Goal: Transaction & Acquisition: Subscribe to service/newsletter

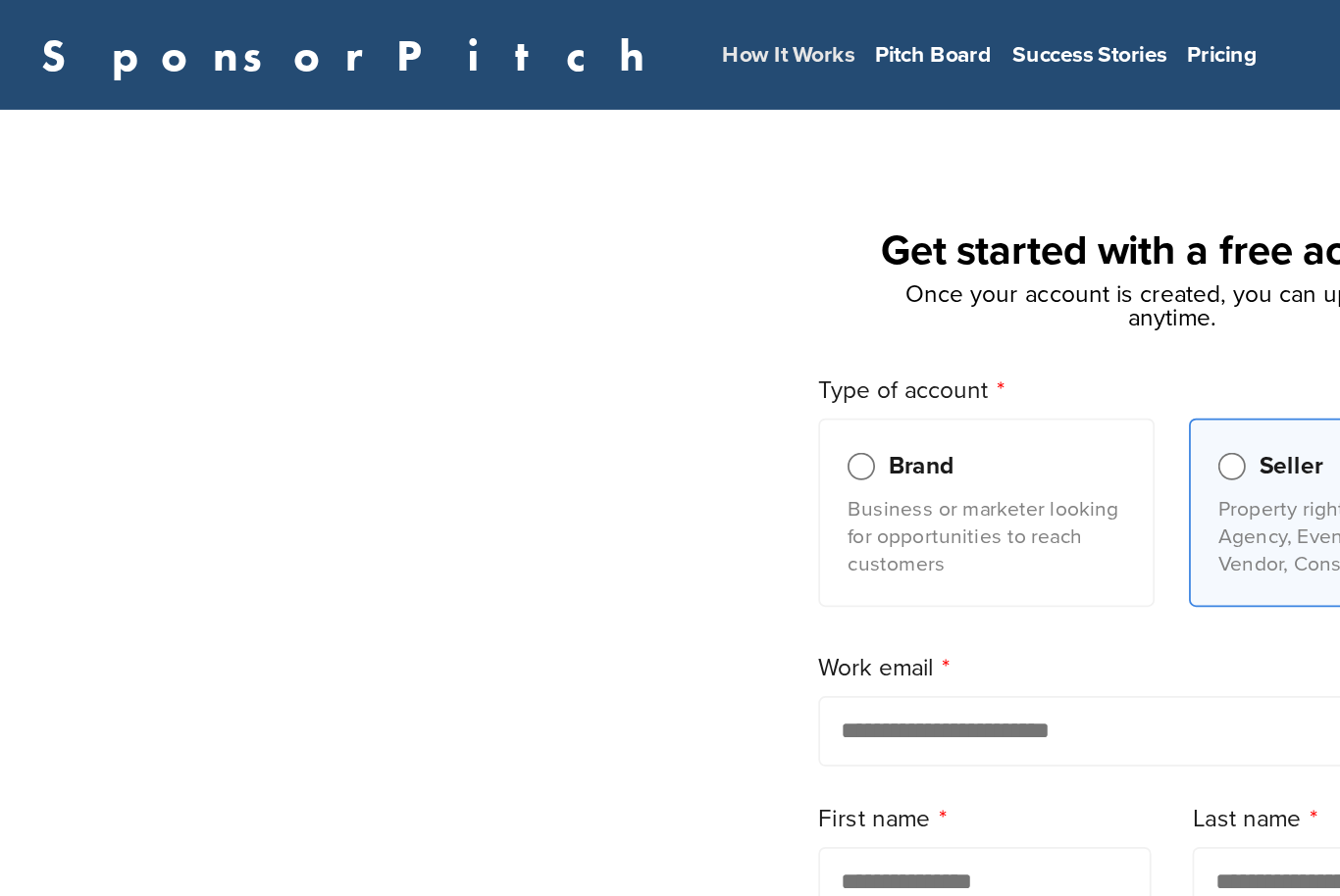
click at [413, 27] on link "How It Works" at bounding box center [451, 32] width 75 height 16
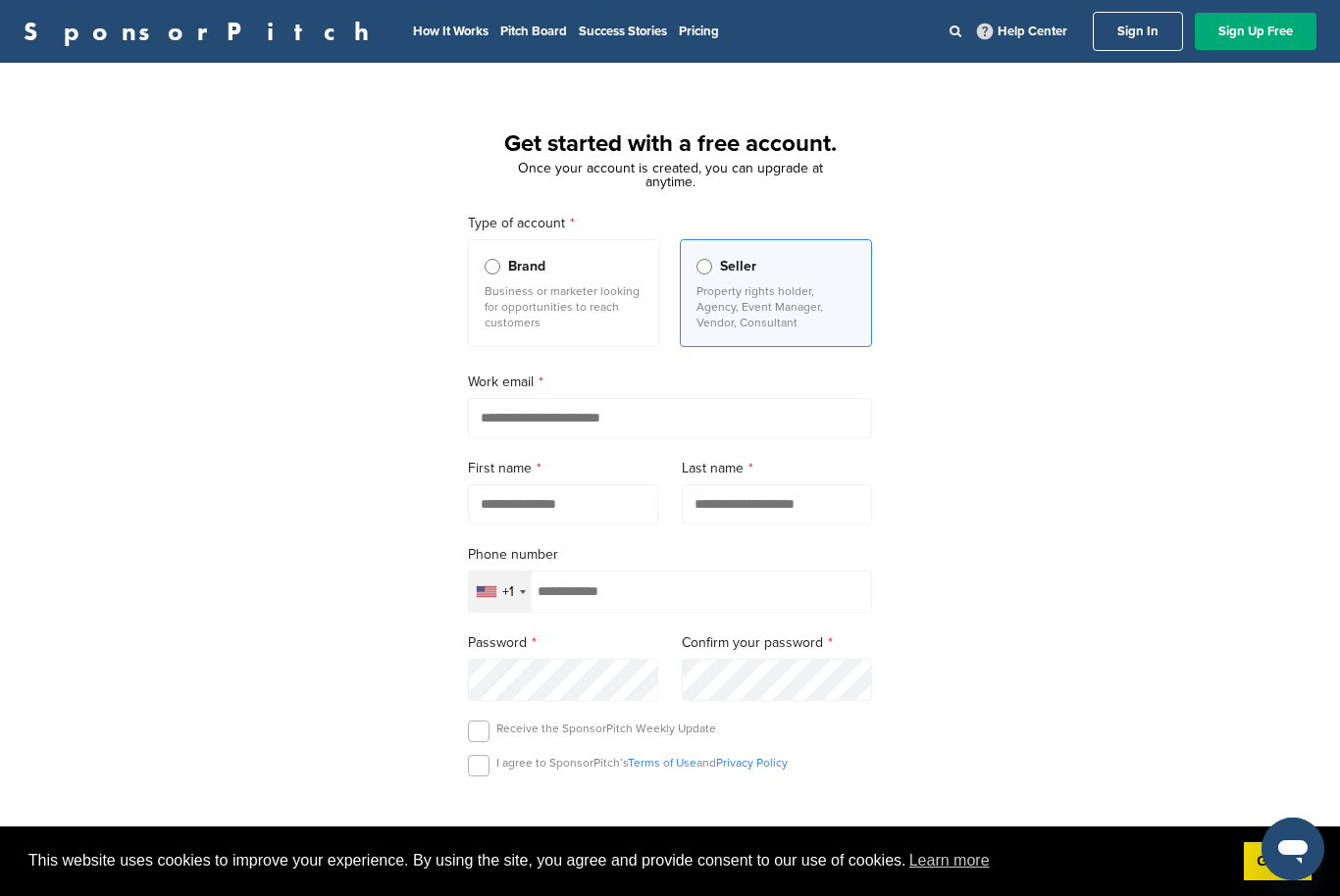
click at [687, 416] on input "email" at bounding box center [669, 418] width 404 height 41
type input "**********"
click at [586, 520] on input "text" at bounding box center [563, 504] width 191 height 41
type input "****"
click at [803, 520] on input "text" at bounding box center [777, 504] width 191 height 41
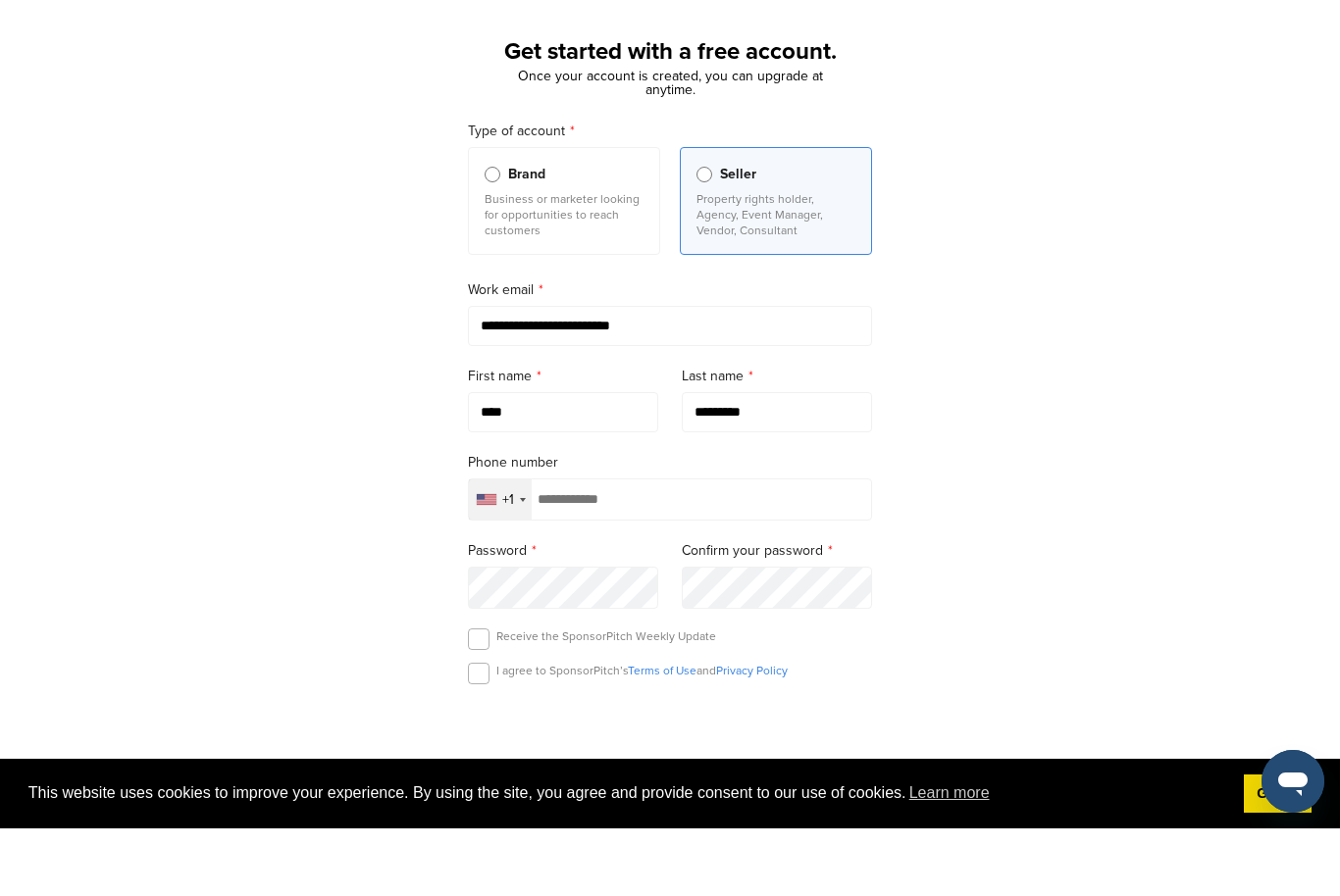
scroll to position [88, 0]
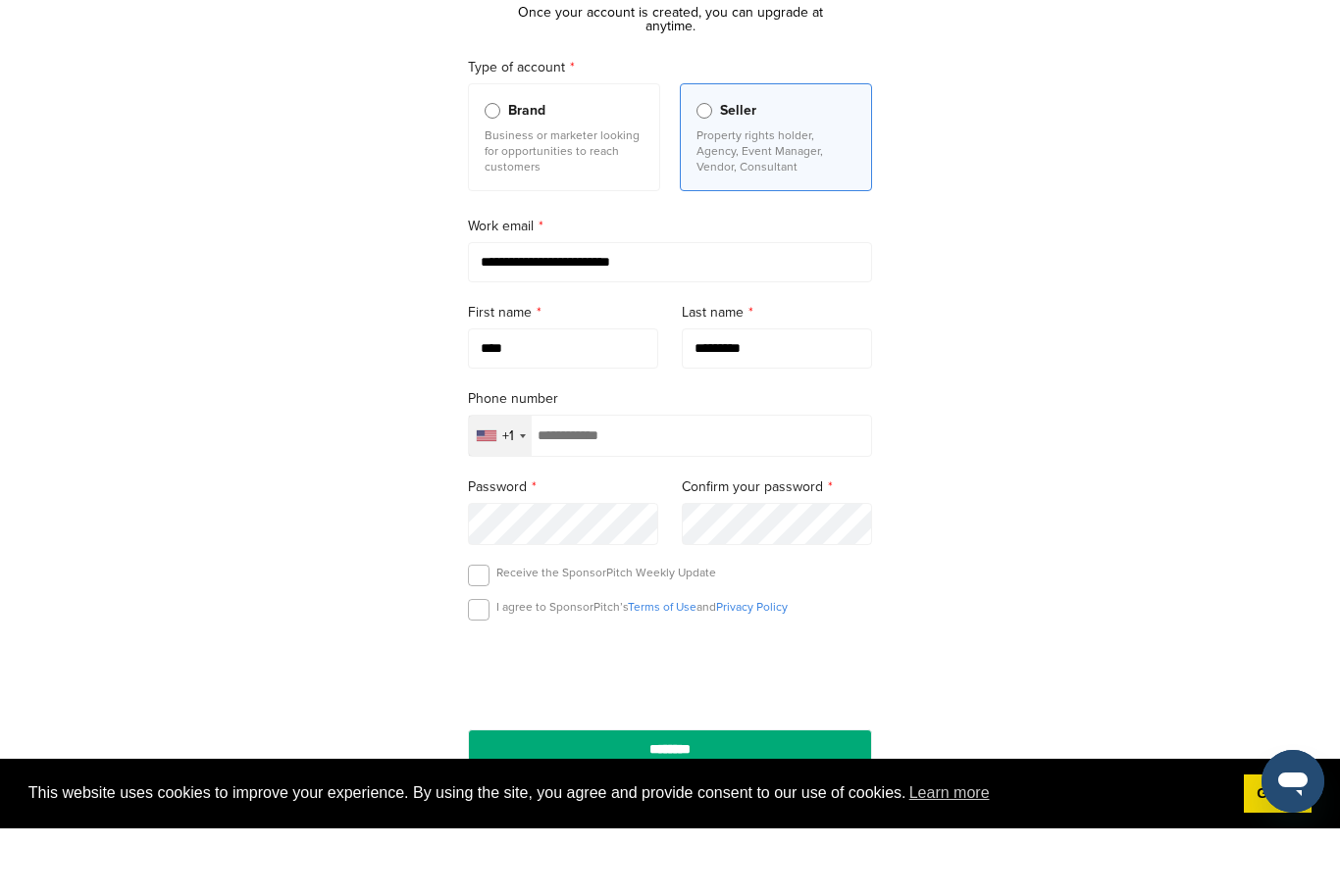
type input "*********"
click at [767, 482] on input "tel" at bounding box center [669, 503] width 404 height 43
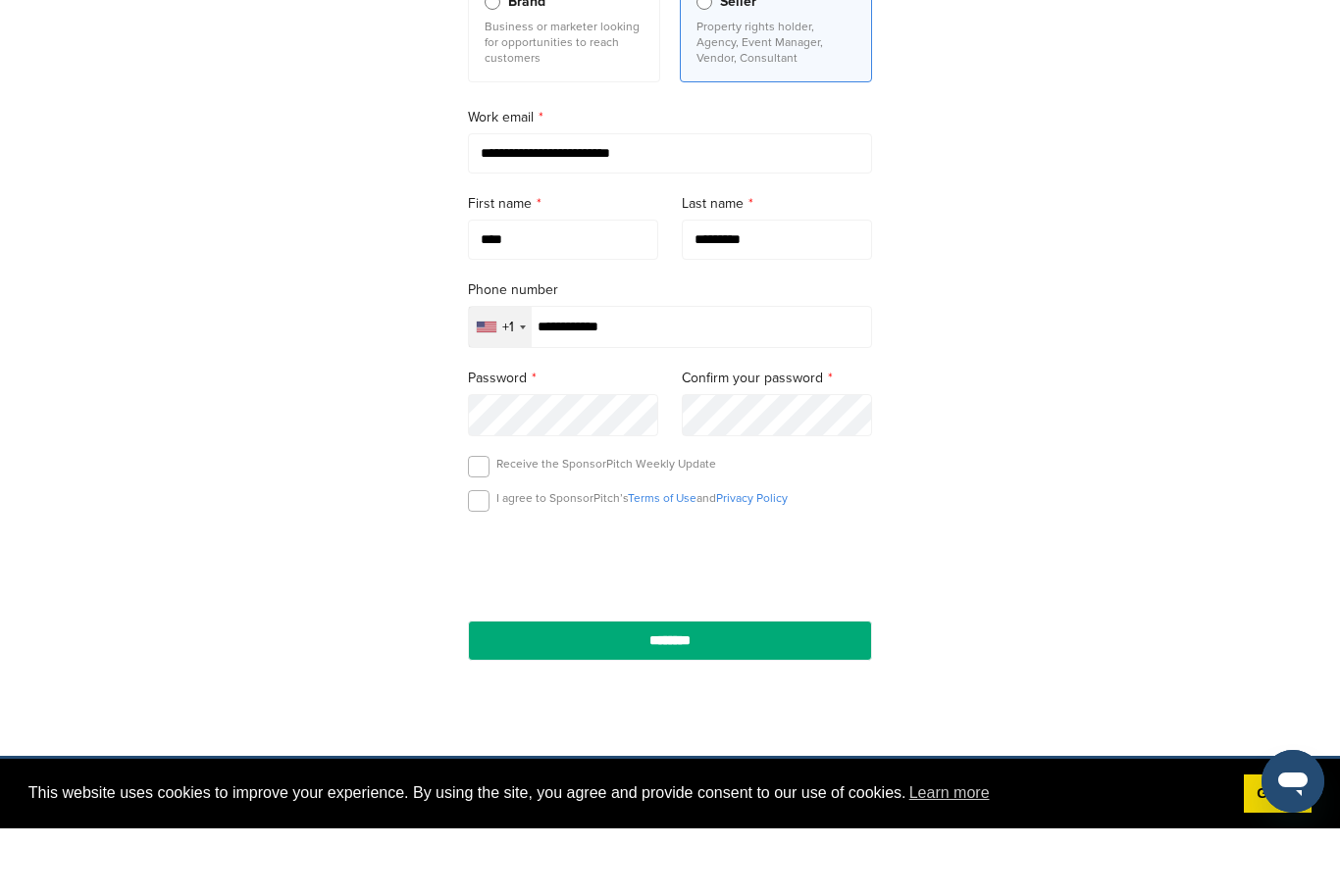
type input "**********"
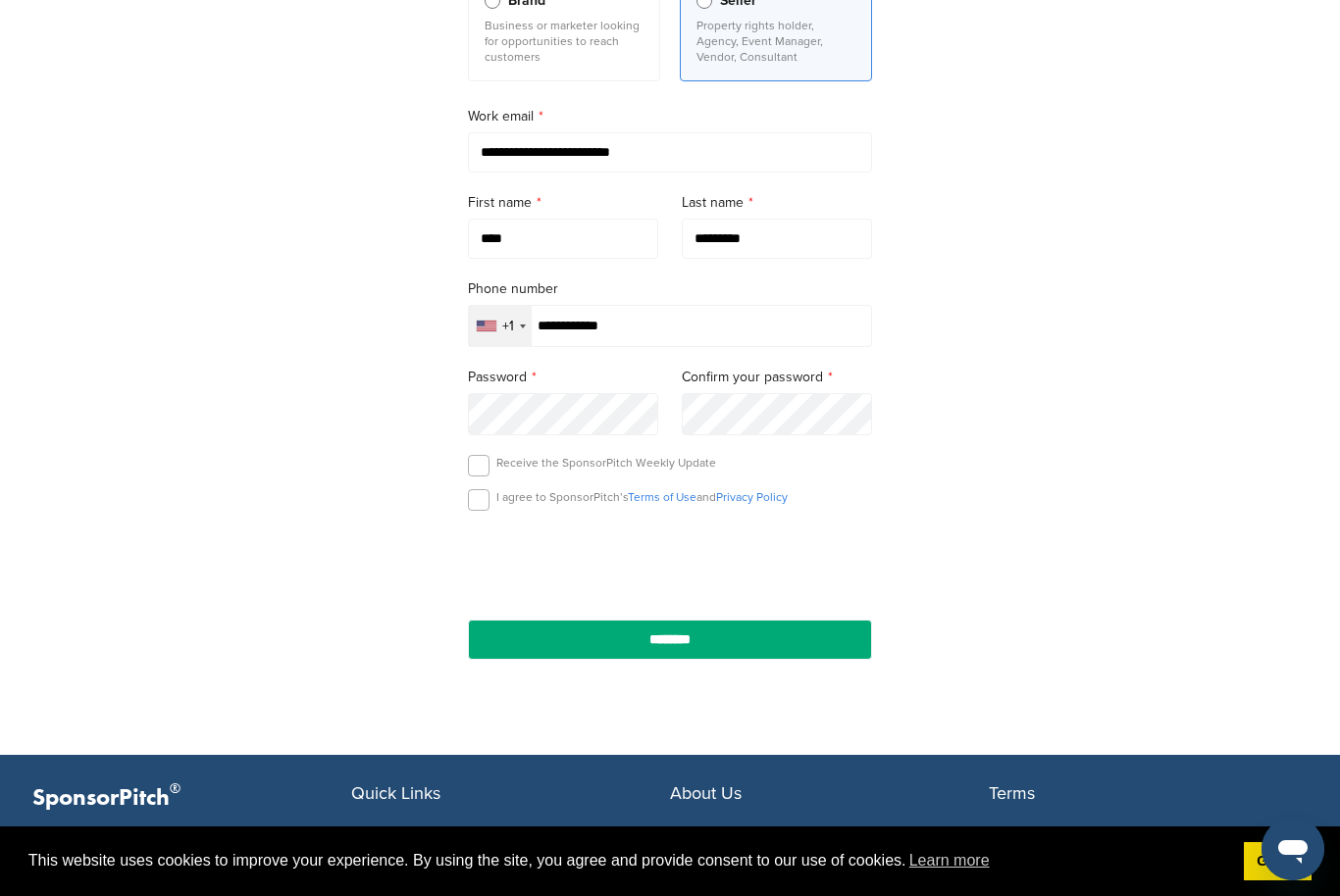
scroll to position [265, 0]
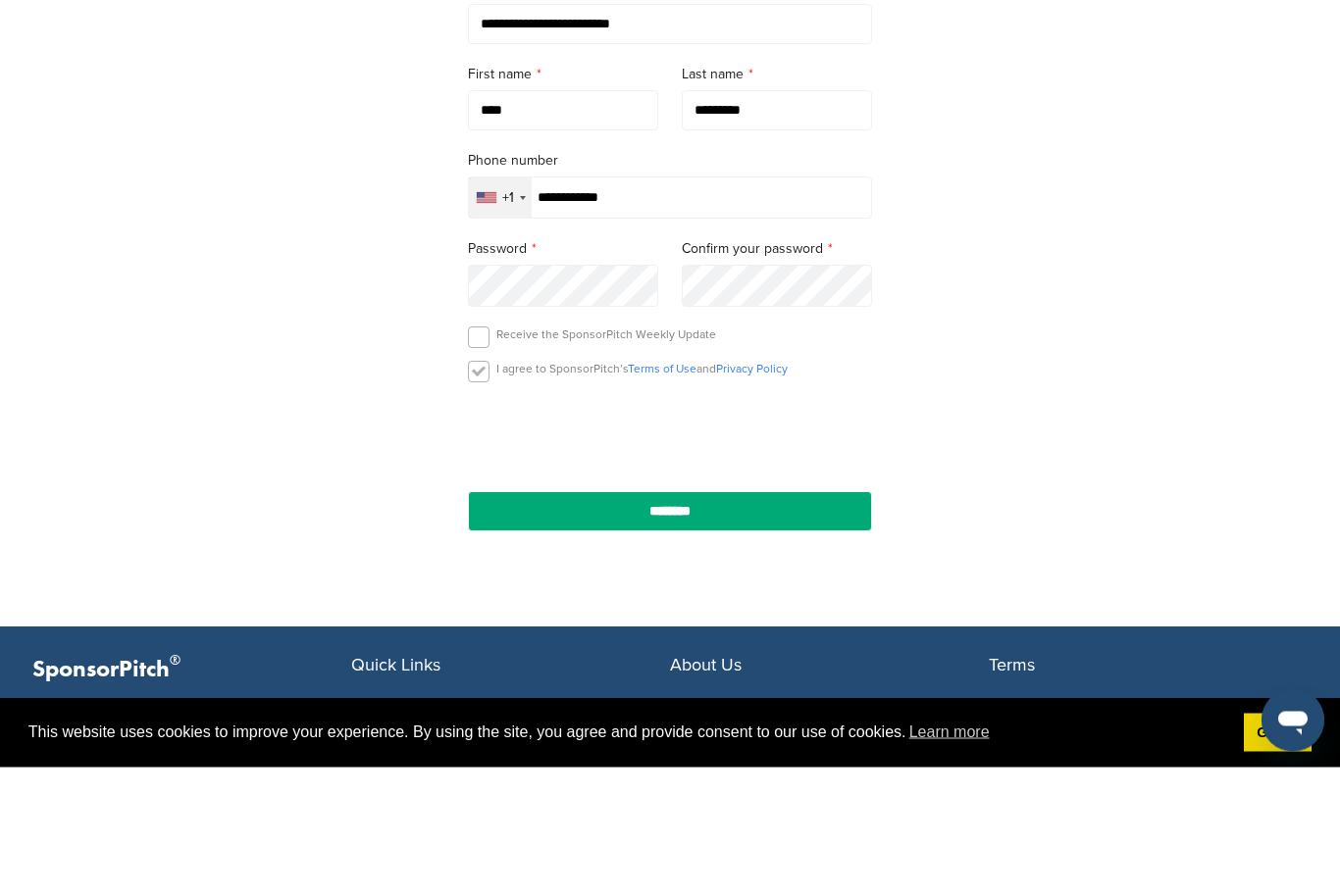
click at [486, 490] on label at bounding box center [478, 501] width 22 height 22
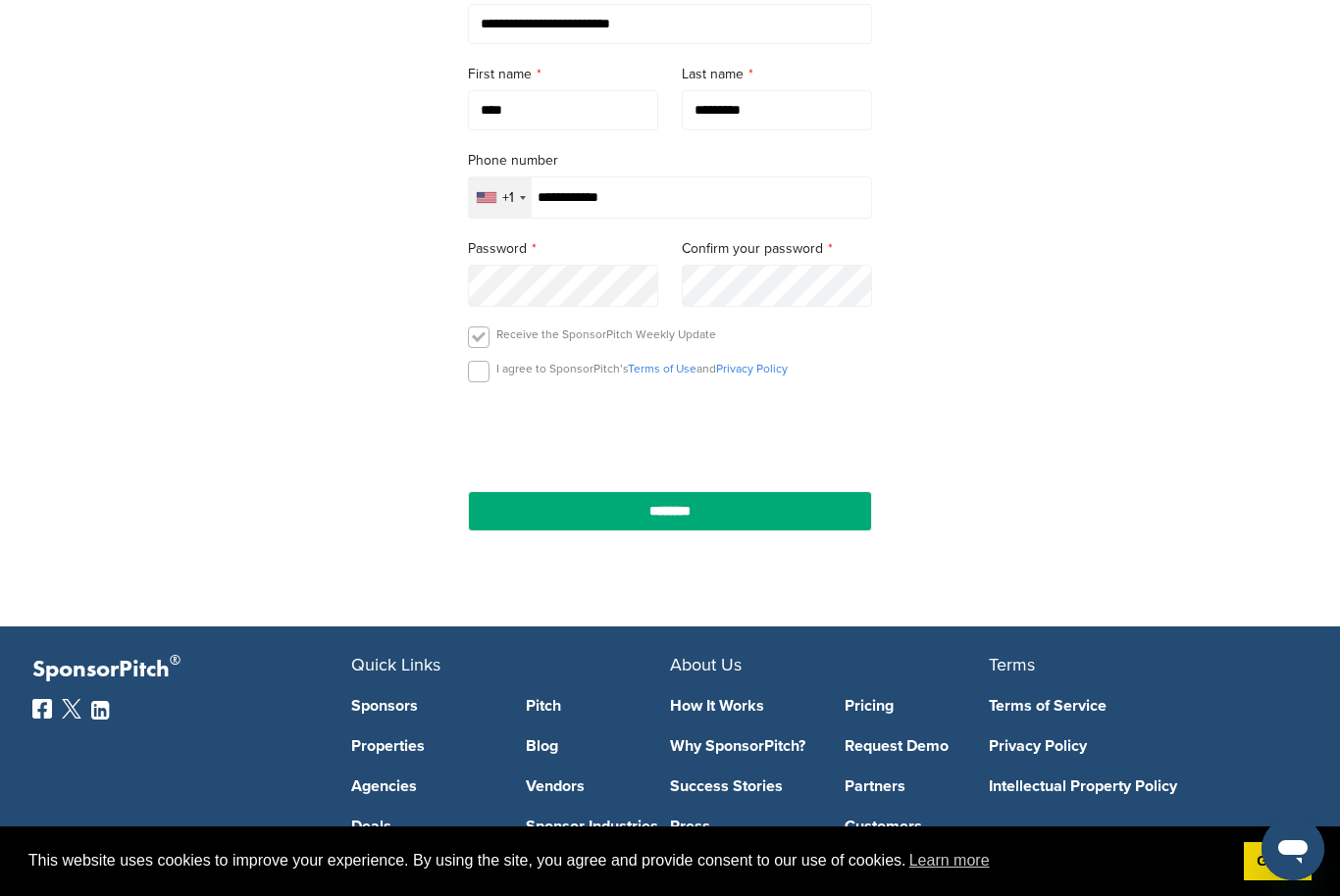
click at [480, 342] on label at bounding box center [478, 337] width 22 height 22
click at [694, 513] on input "********" at bounding box center [669, 511] width 404 height 41
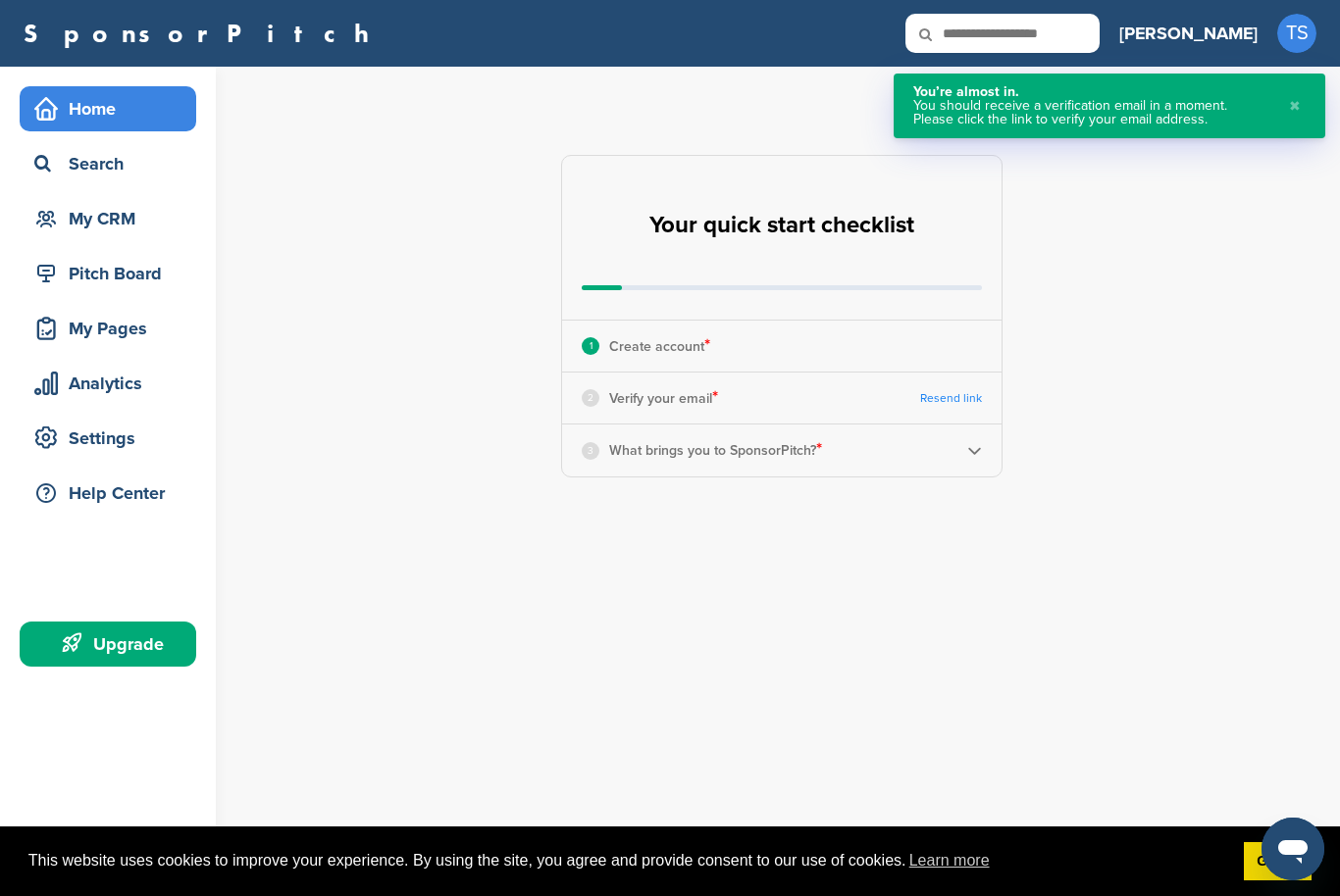
click at [1205, 289] on div "**********" at bounding box center [793, 316] width 1093 height 499
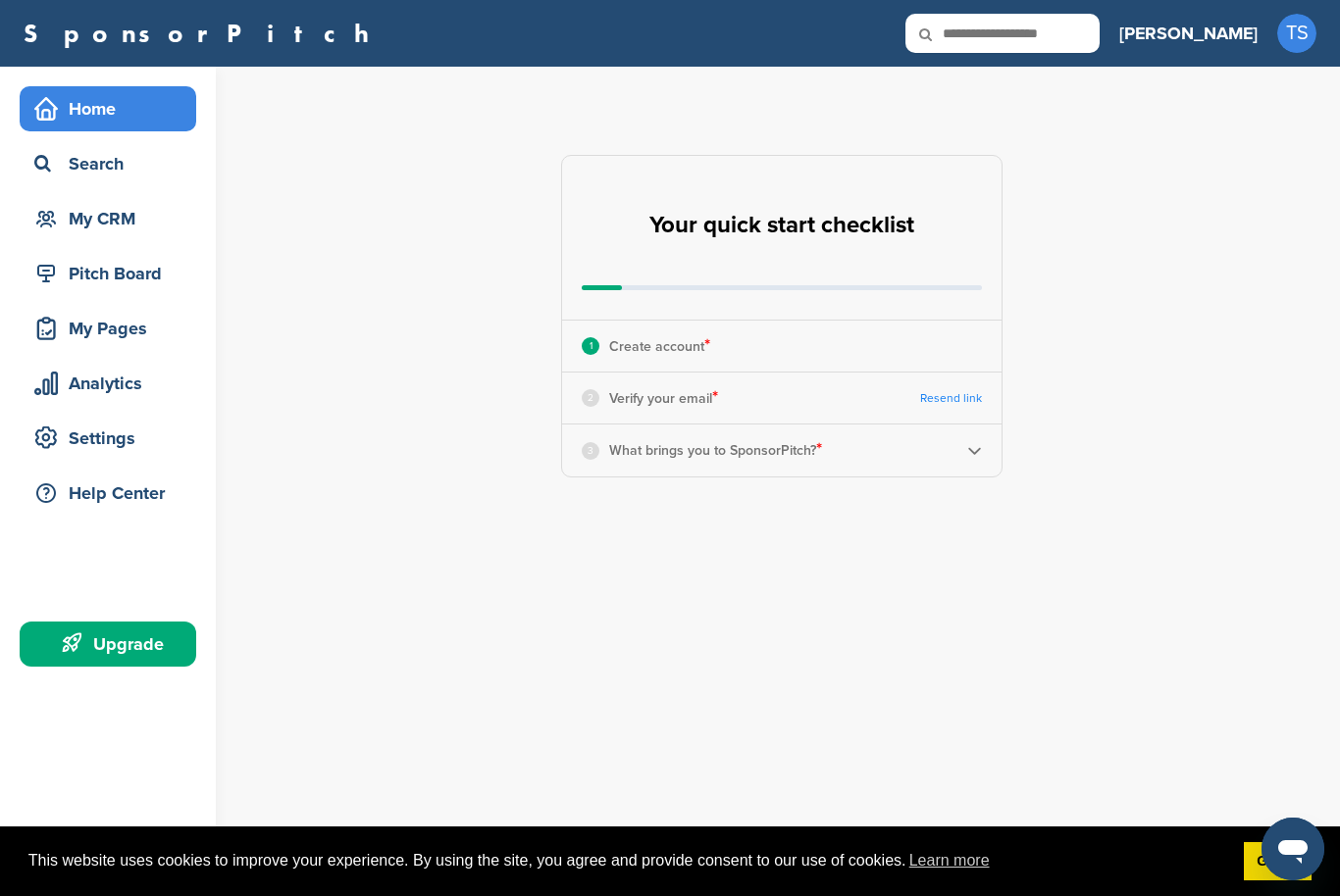
click at [682, 396] on p "Verify your email *" at bounding box center [664, 398] width 109 height 26
click at [1050, 487] on div "**********" at bounding box center [793, 316] width 1093 height 499
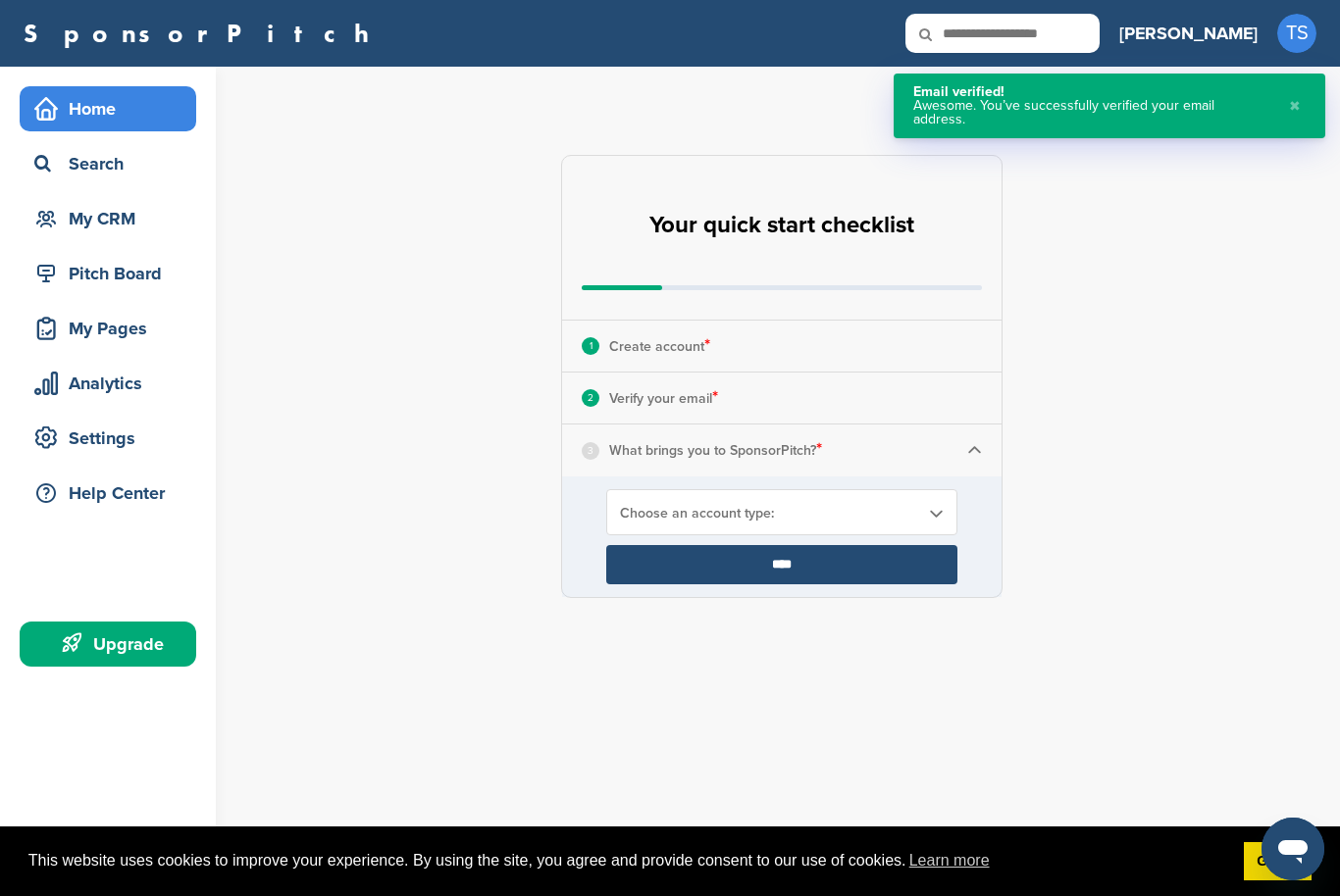
click at [898, 513] on span "Choose an account type:" at bounding box center [769, 513] width 298 height 17
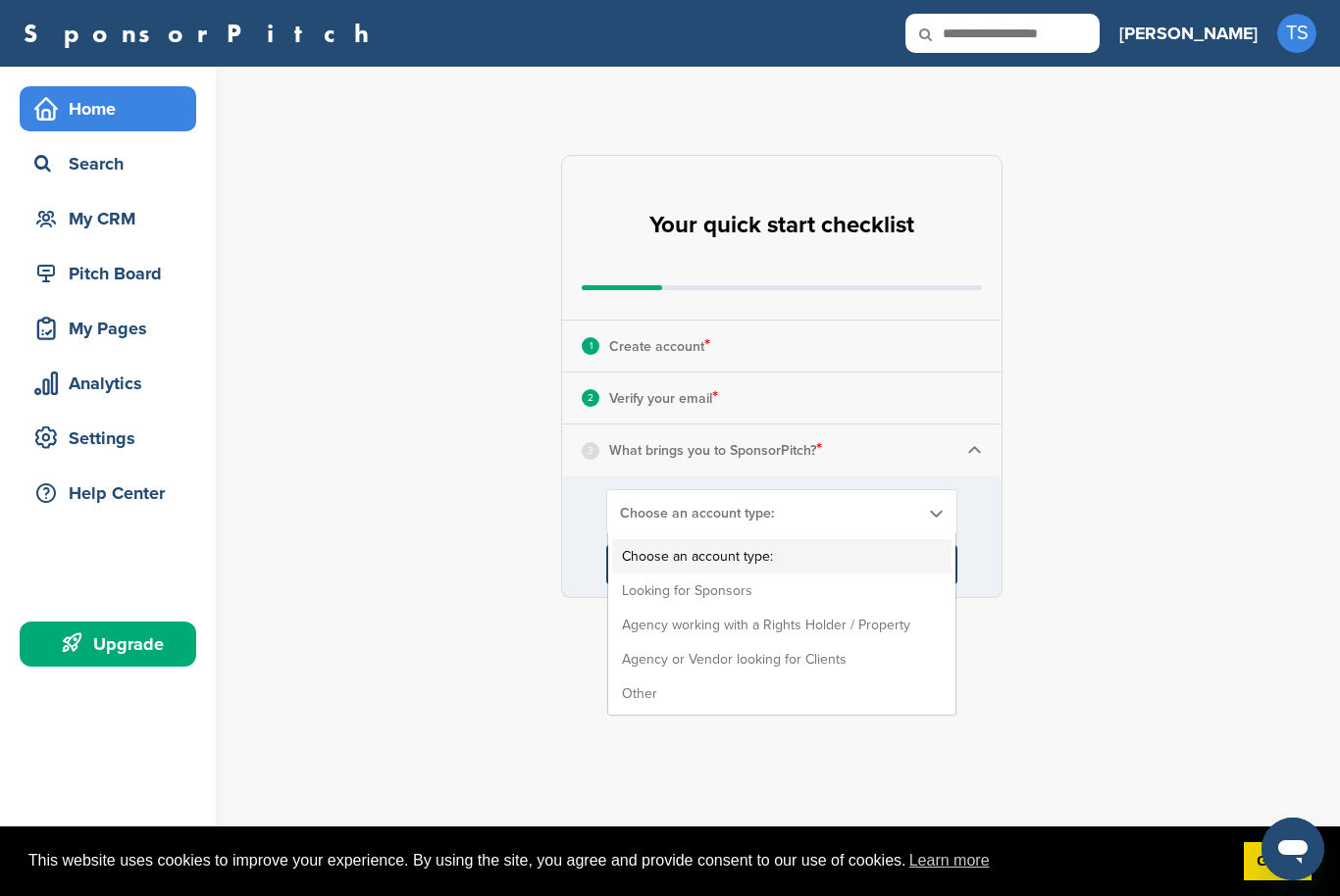
click at [711, 582] on input "****" at bounding box center [782, 566] width 351 height 40
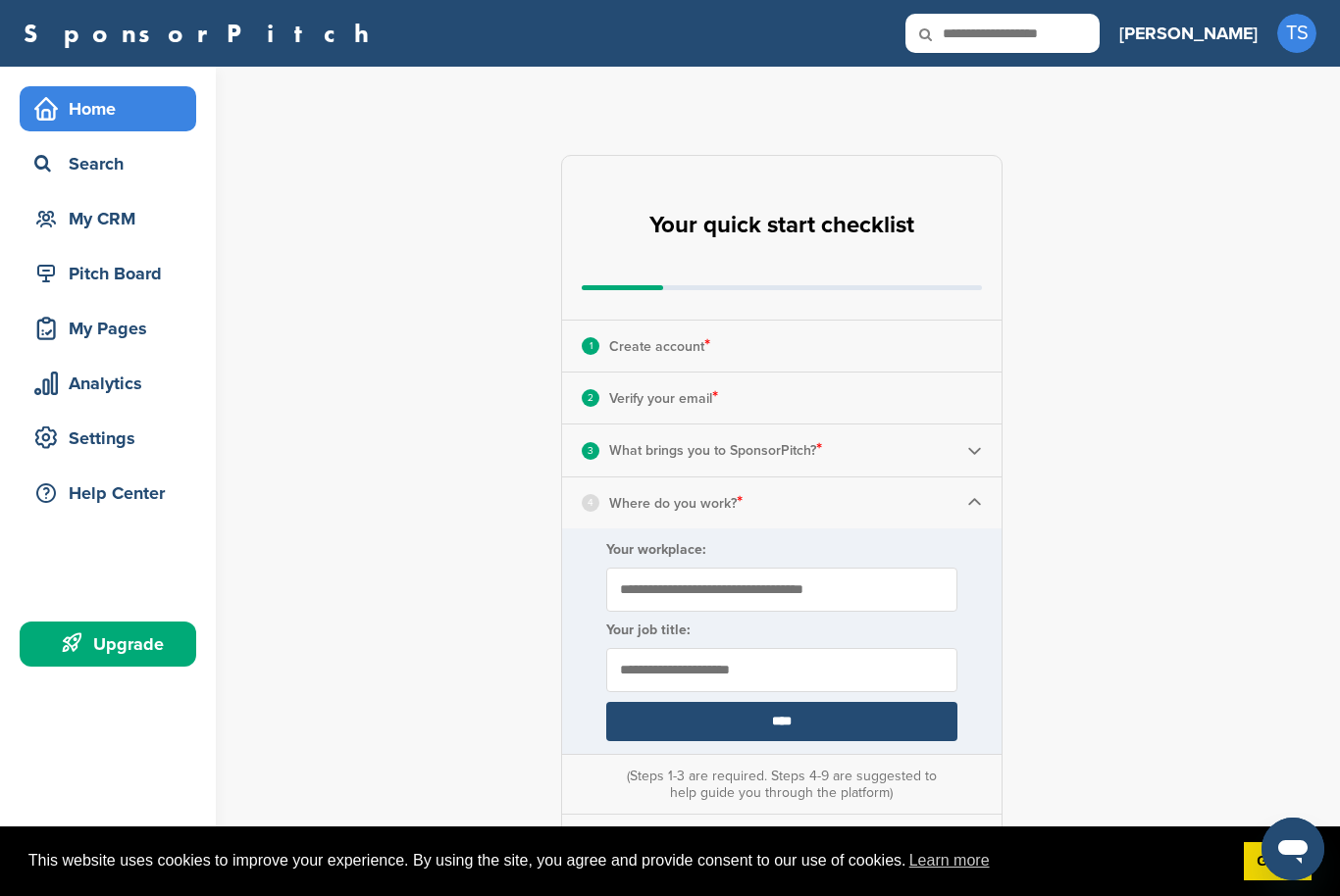
click at [802, 553] on label "Your workplace:" at bounding box center [782, 550] width 351 height 17
click at [802, 568] on input "Your workplace:" at bounding box center [782, 589] width 351 height 44
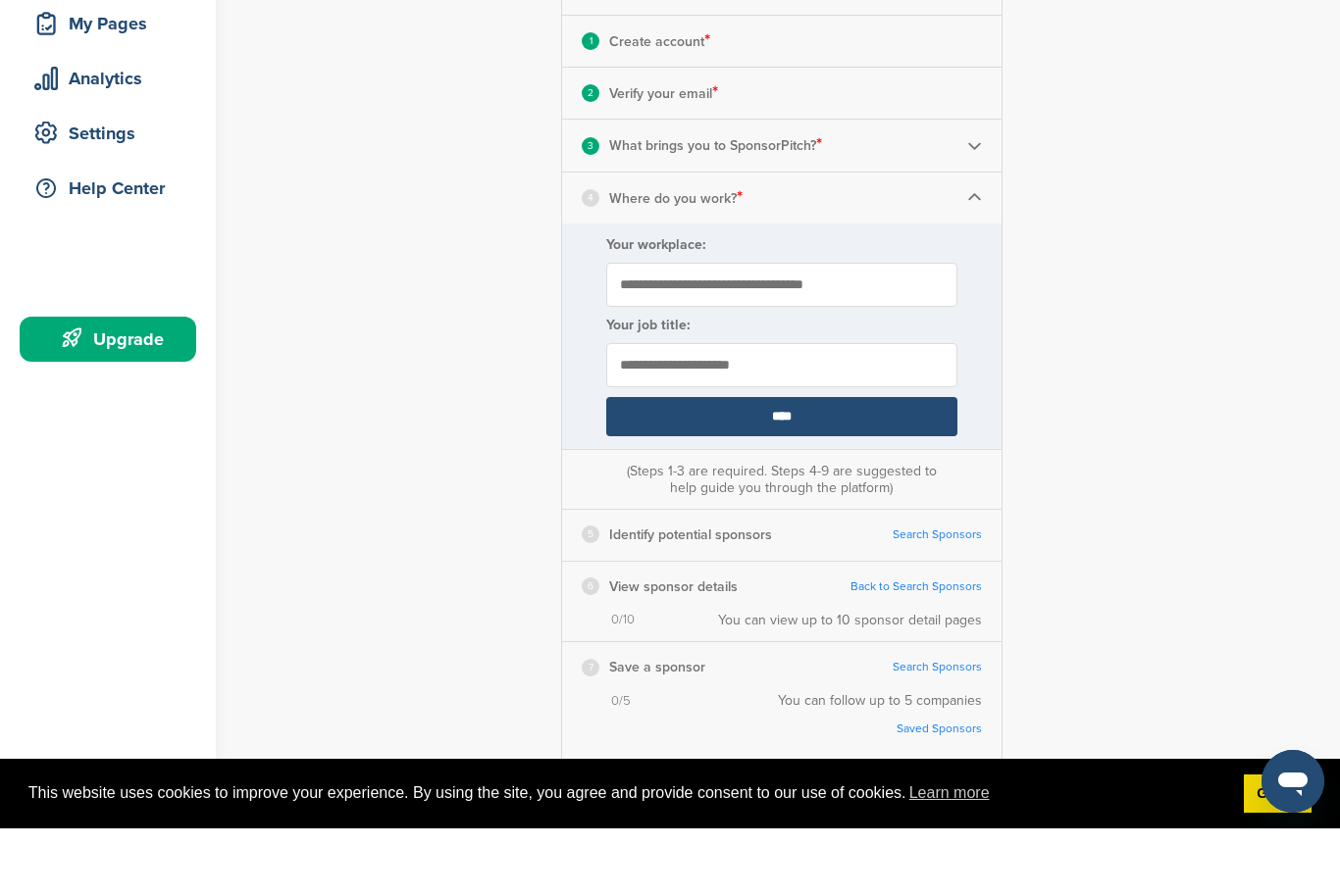
scroll to position [239, 0]
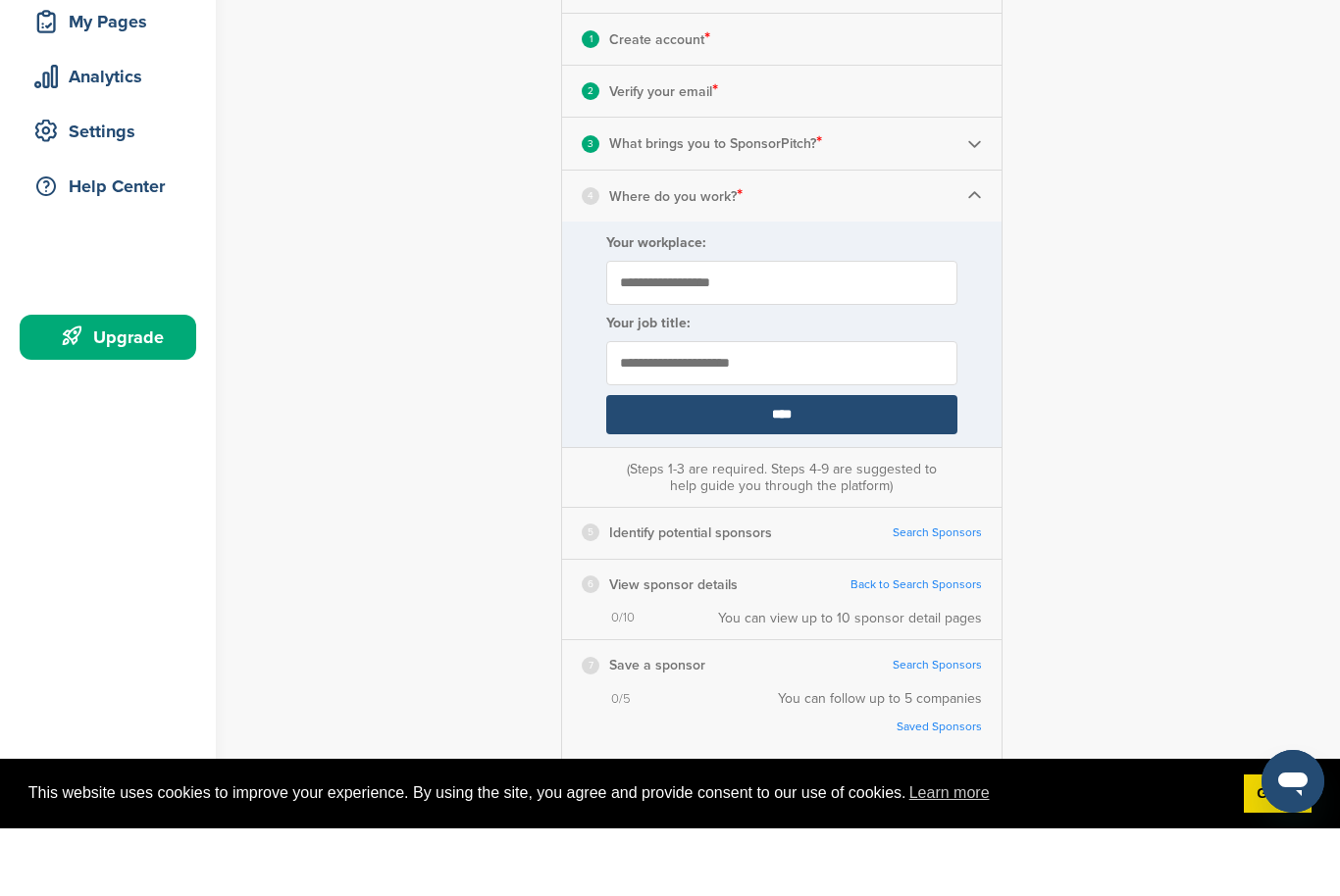
type input "**********"
click at [865, 409] on input "text" at bounding box center [782, 431] width 351 height 44
type input "**********"
click at [822, 463] on input "****" at bounding box center [782, 483] width 351 height 40
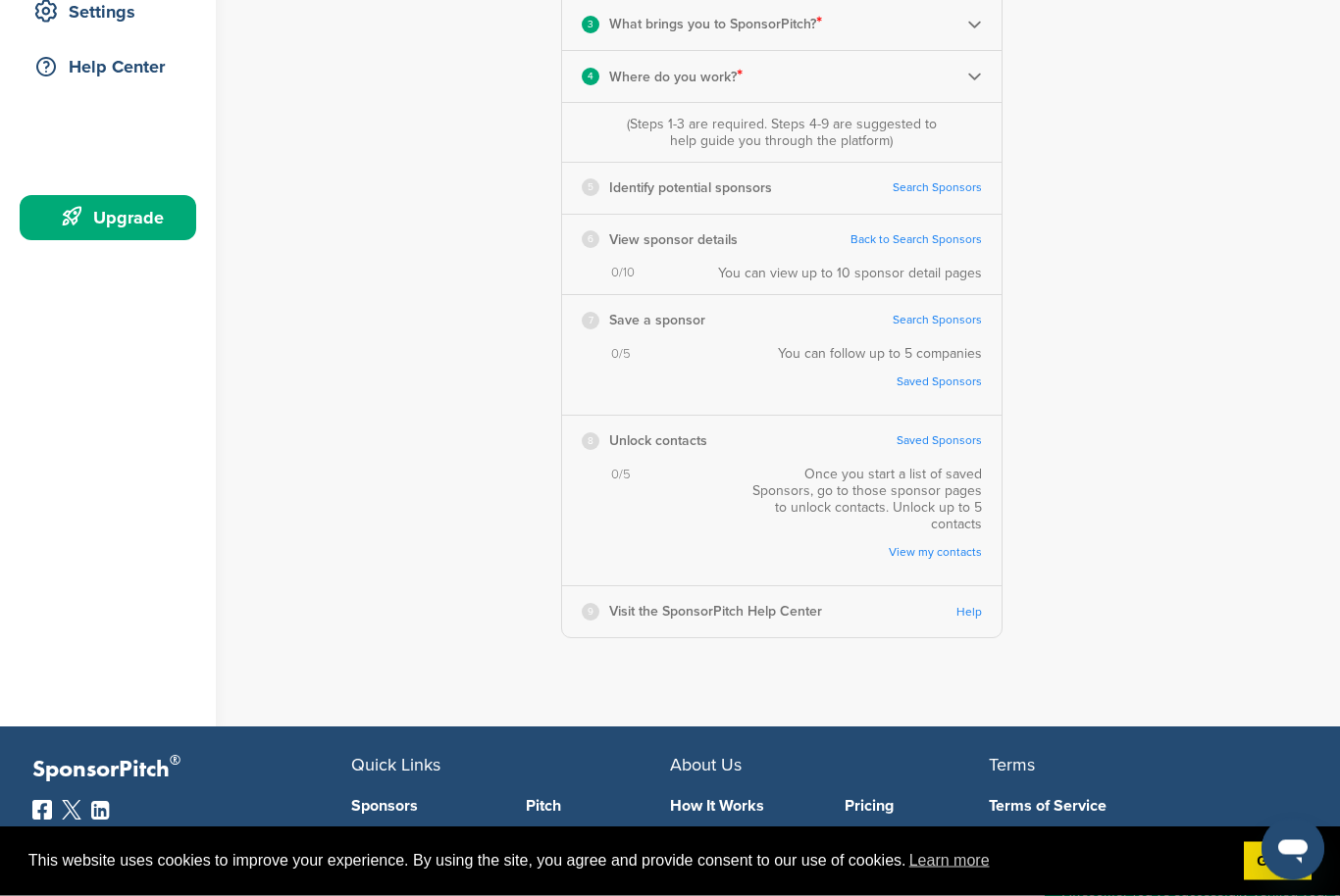
scroll to position [427, 0]
click at [961, 186] on link "Search Sponsors" at bounding box center [938, 188] width 89 height 15
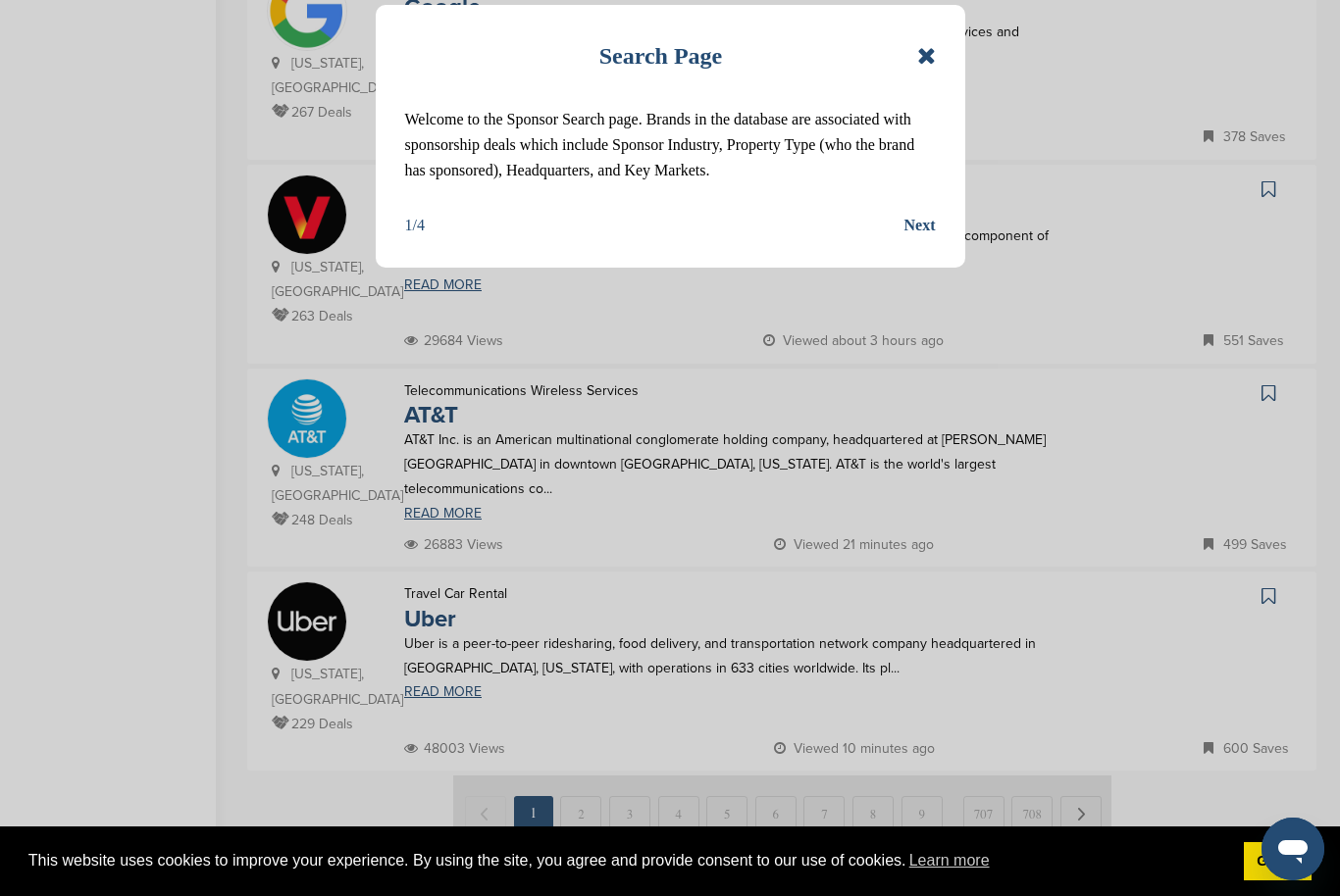
scroll to position [1686, 0]
click at [929, 226] on div "Next" at bounding box center [920, 225] width 32 height 26
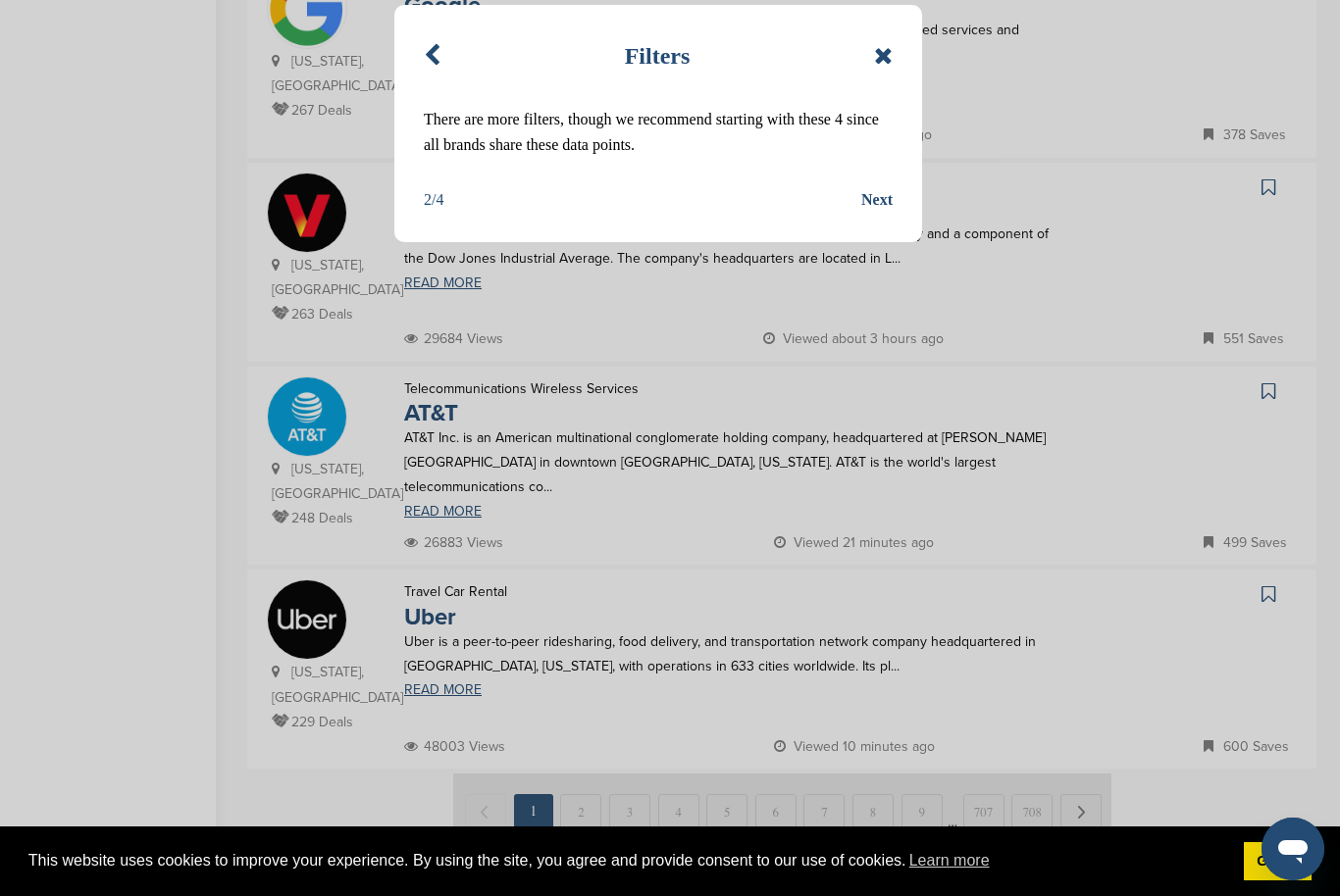
click at [878, 204] on div "Next" at bounding box center [877, 200] width 32 height 26
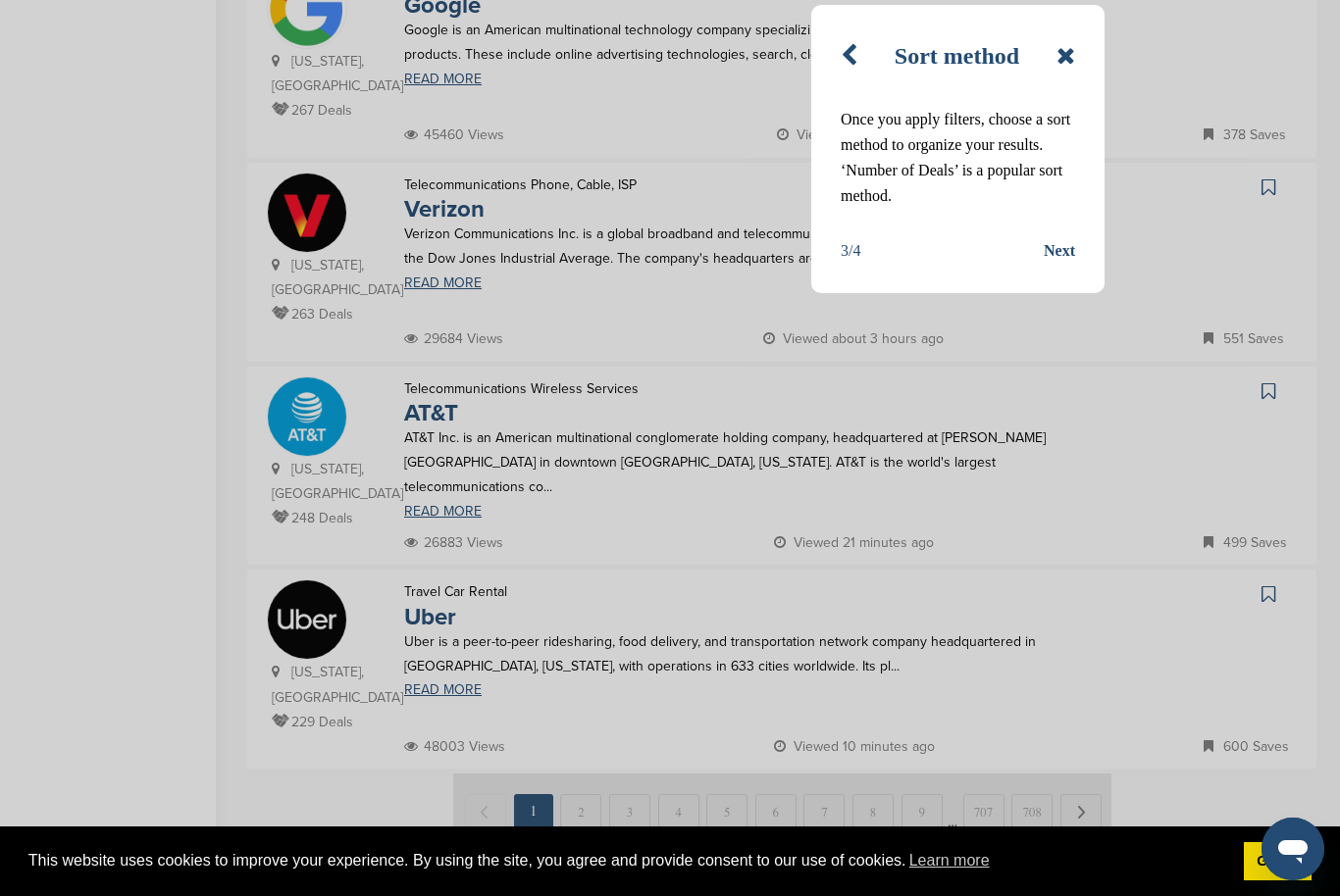
click at [1069, 248] on div "Next" at bounding box center [1060, 251] width 32 height 26
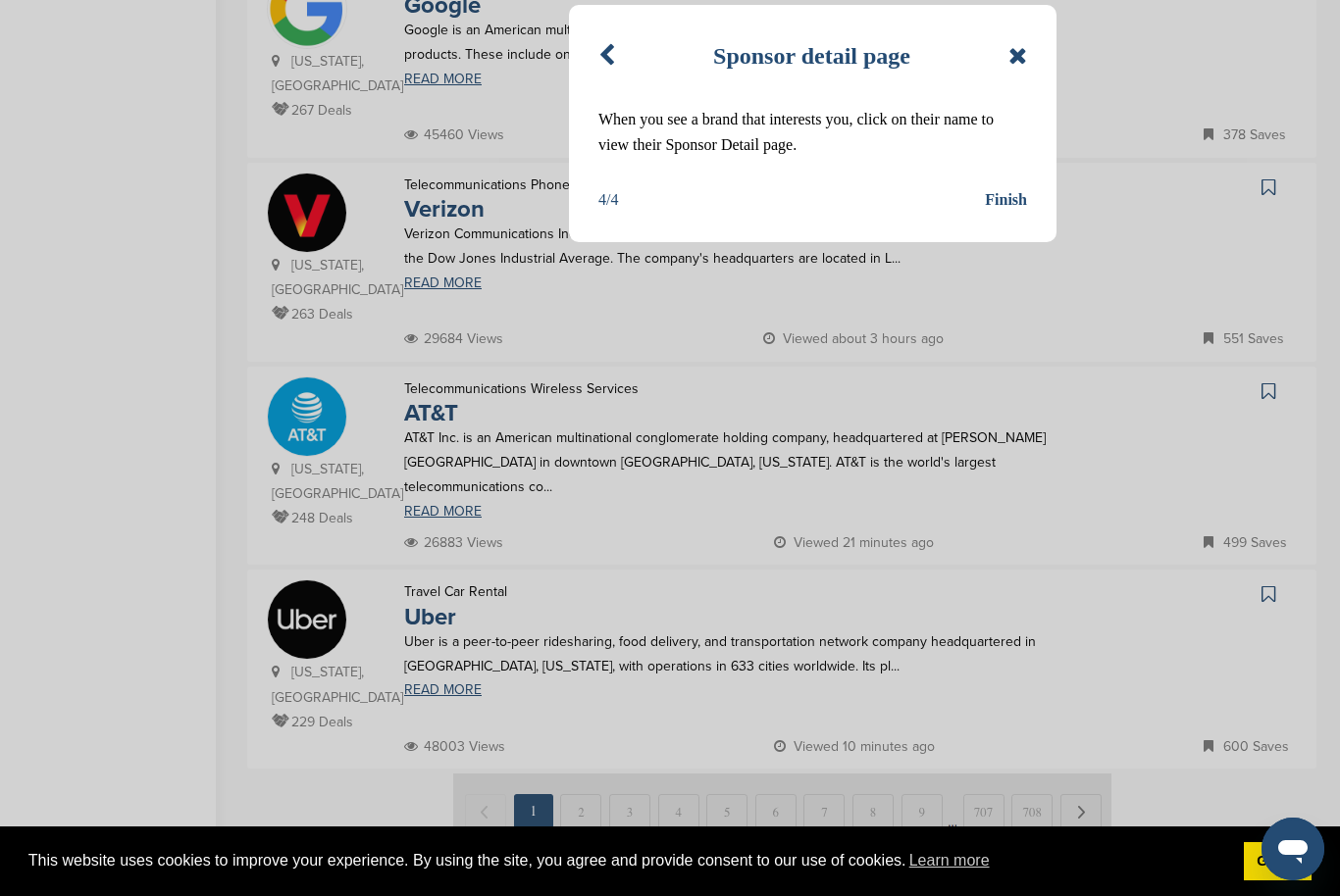
click at [1013, 196] on div "Finish" at bounding box center [1005, 200] width 43 height 26
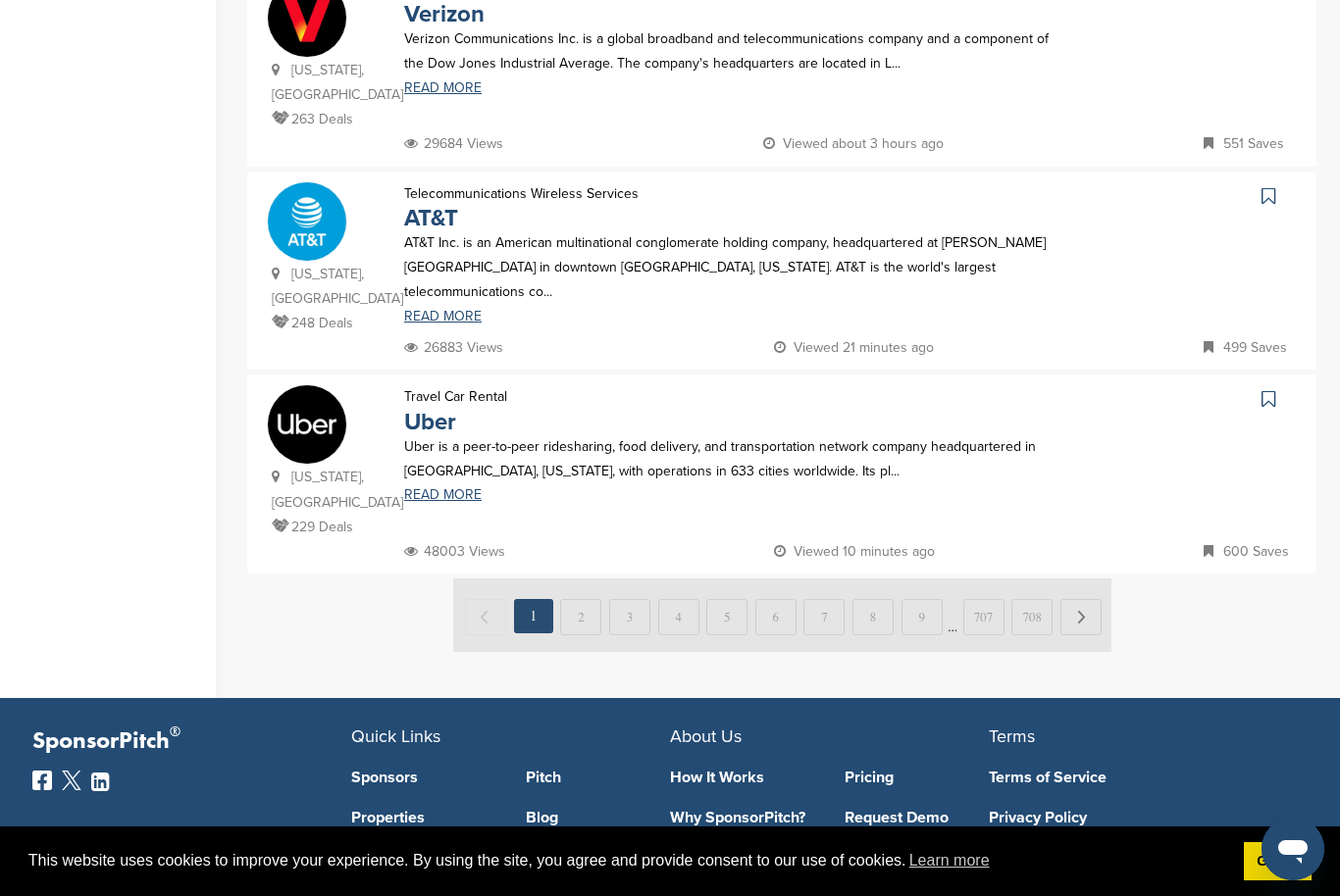
scroll to position [1941, 0]
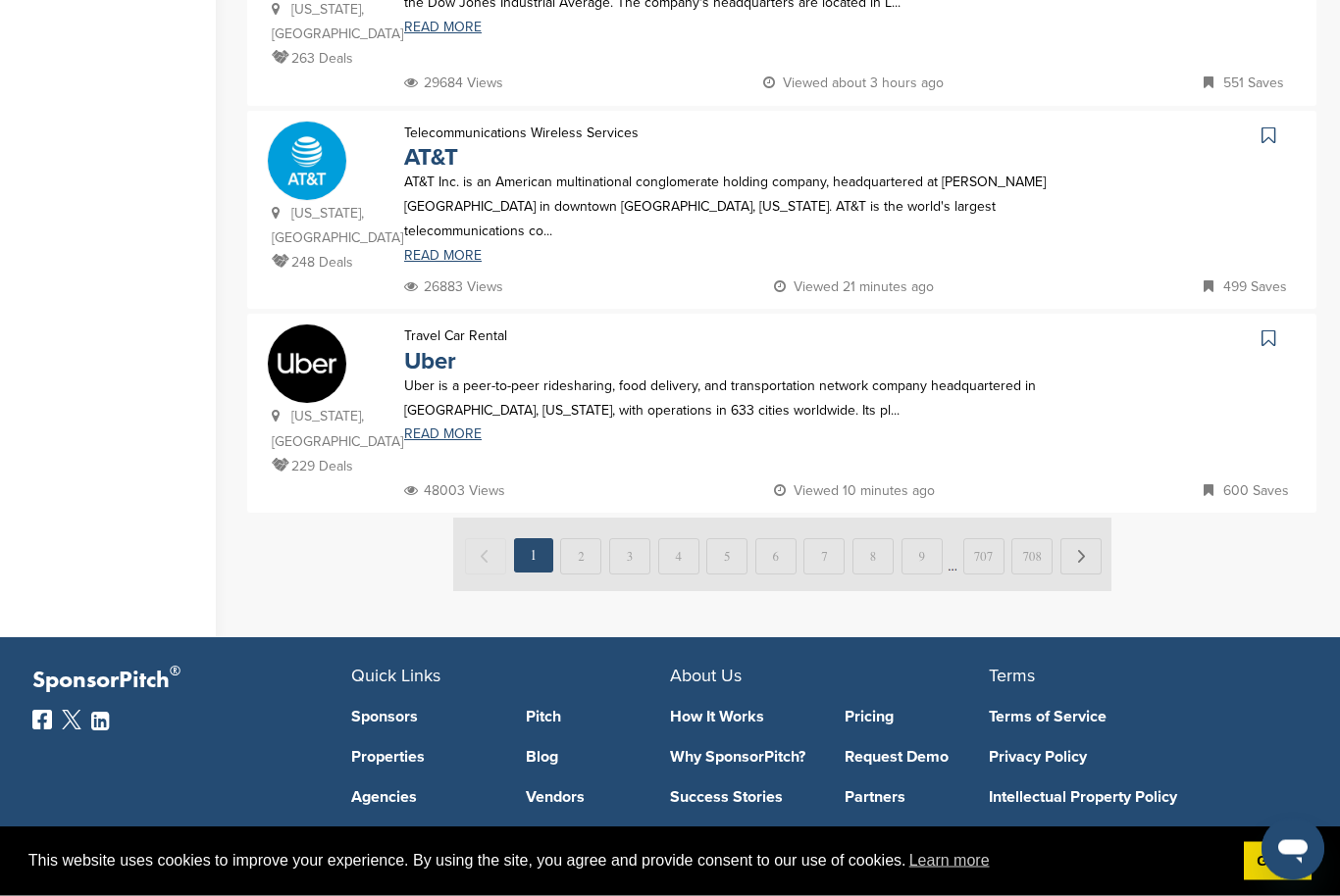
click at [586, 519] on img at bounding box center [782, 556] width 658 height 73
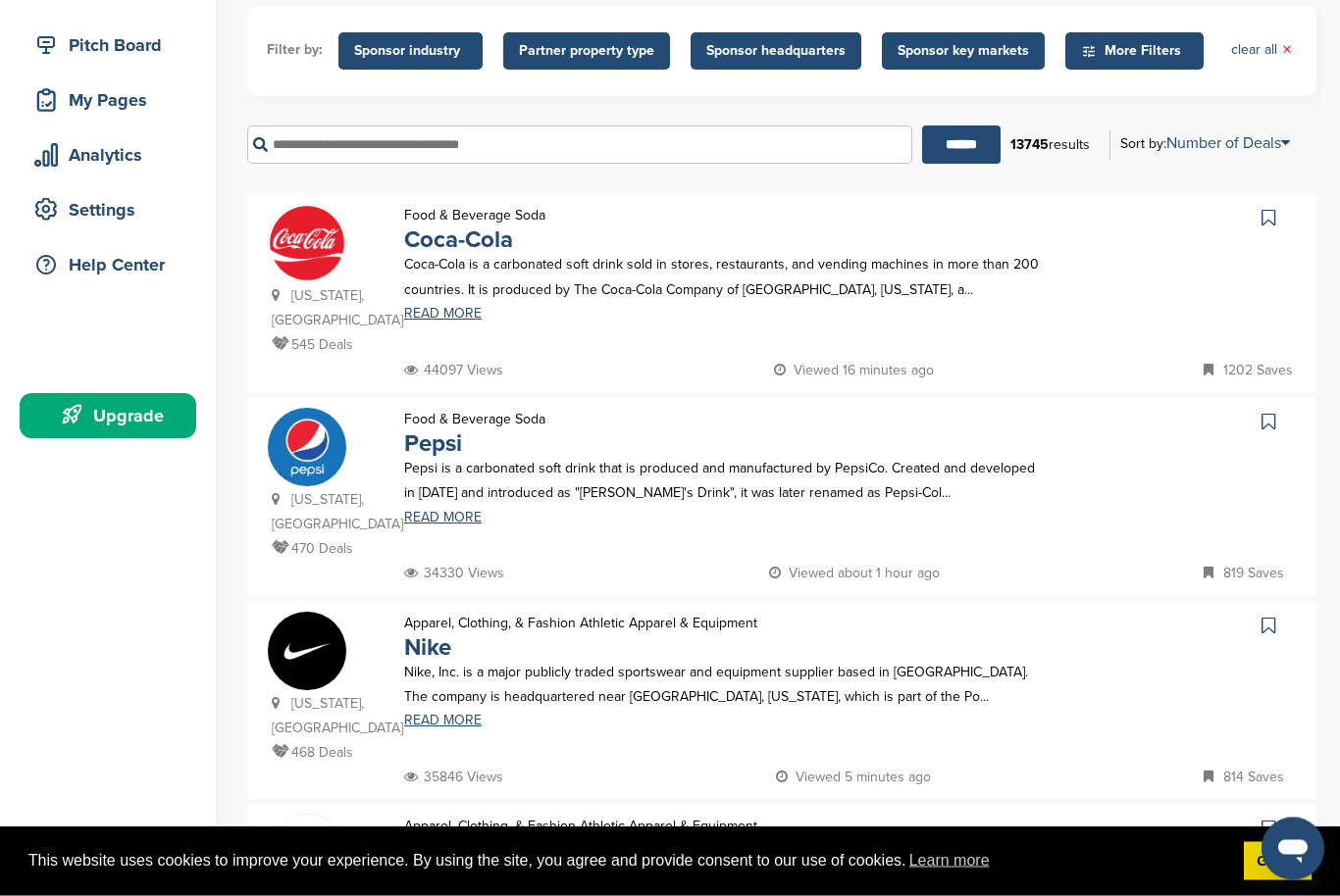
scroll to position [236, 0]
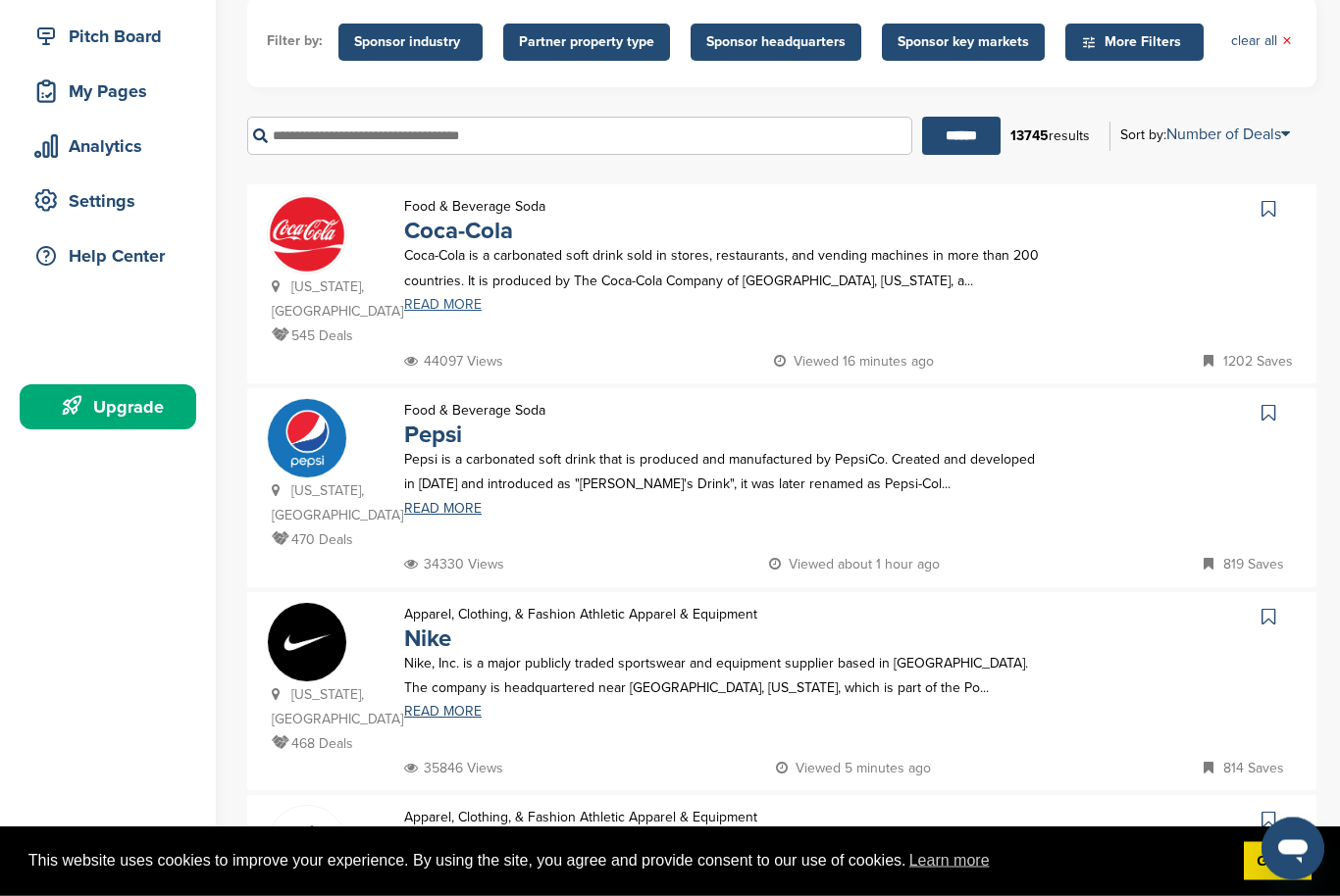
click at [458, 309] on link "READ MORE" at bounding box center [727, 306] width 645 height 14
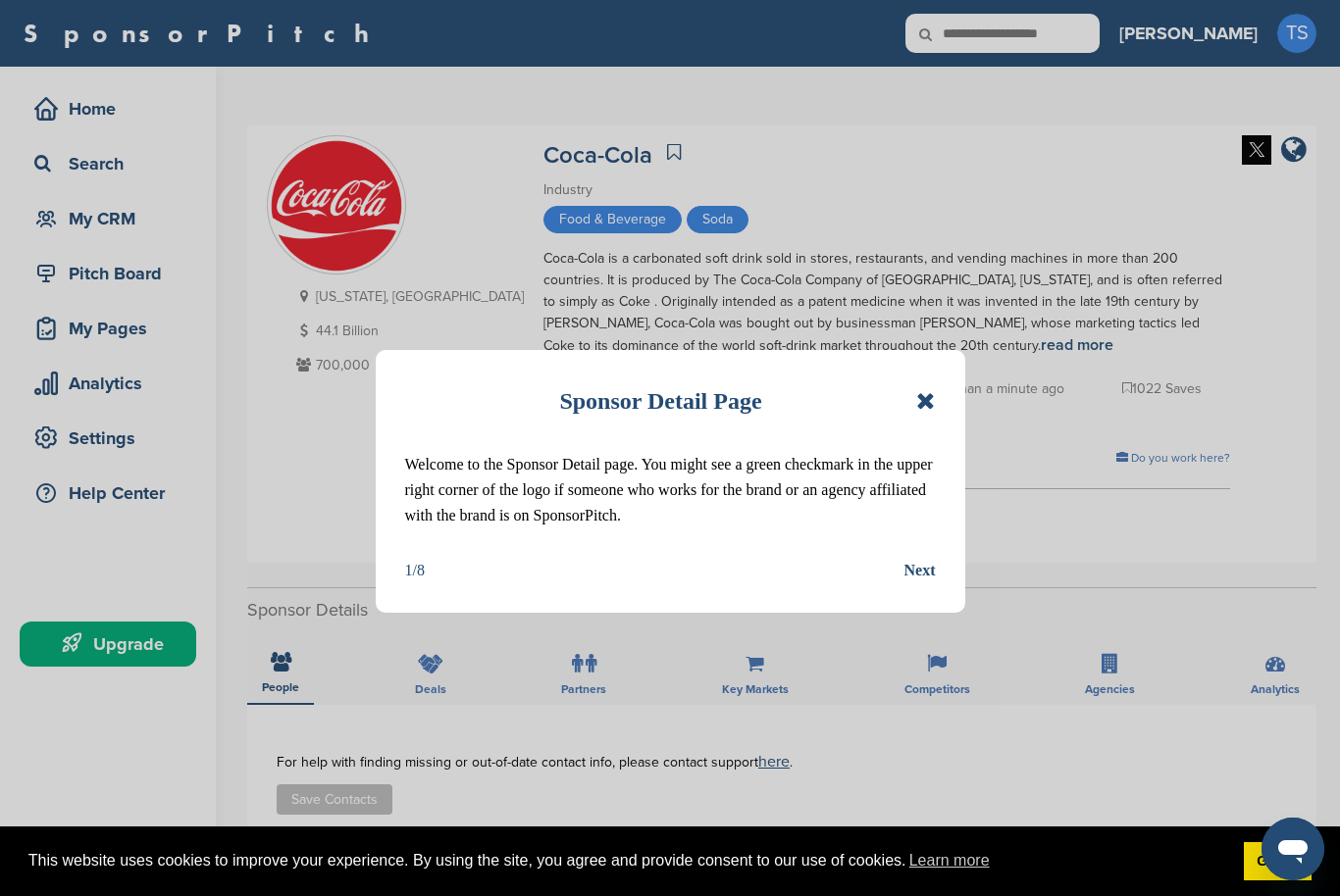
click at [924, 390] on icon at bounding box center [925, 401] width 19 height 24
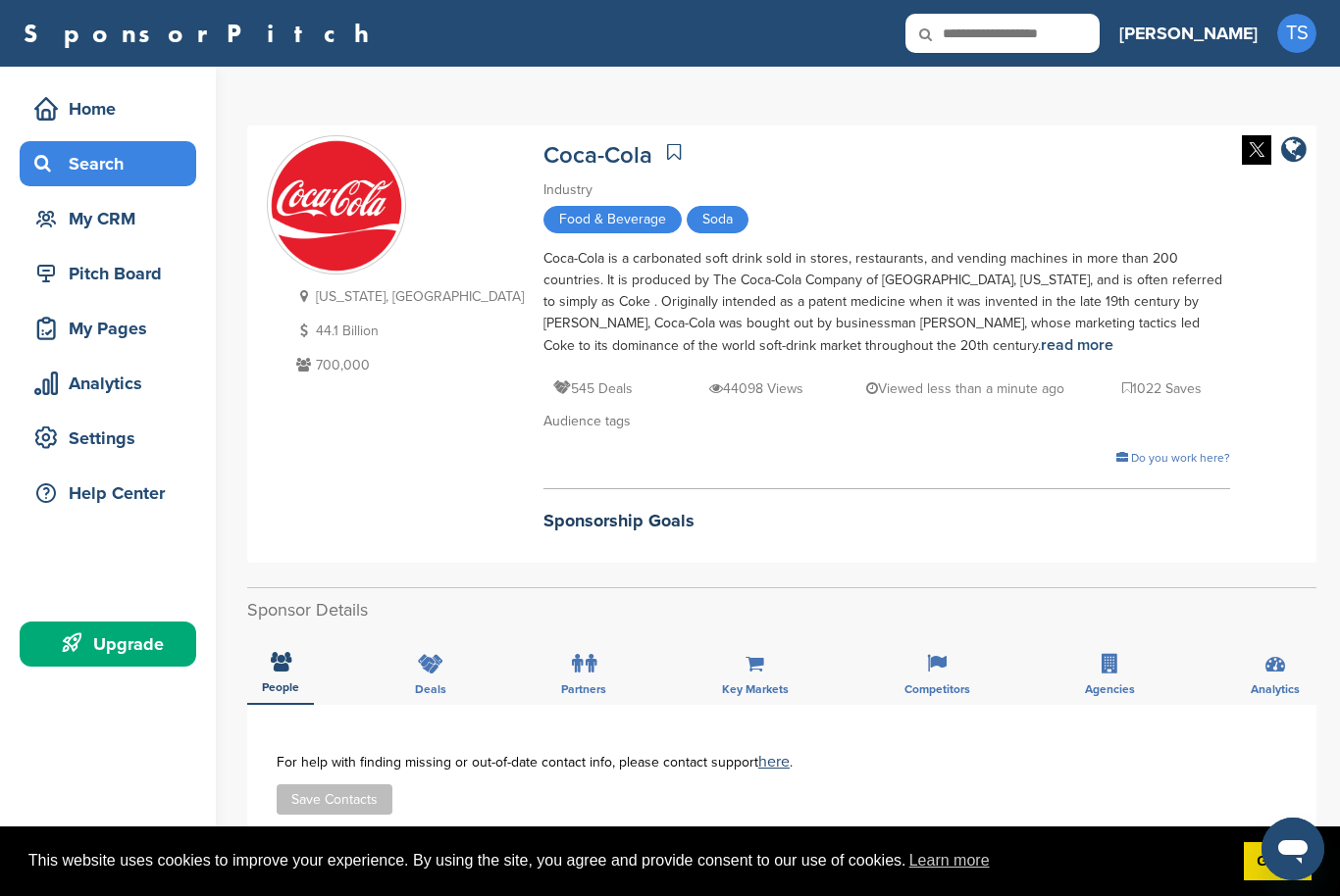
click at [94, 168] on div "Search" at bounding box center [113, 164] width 167 height 36
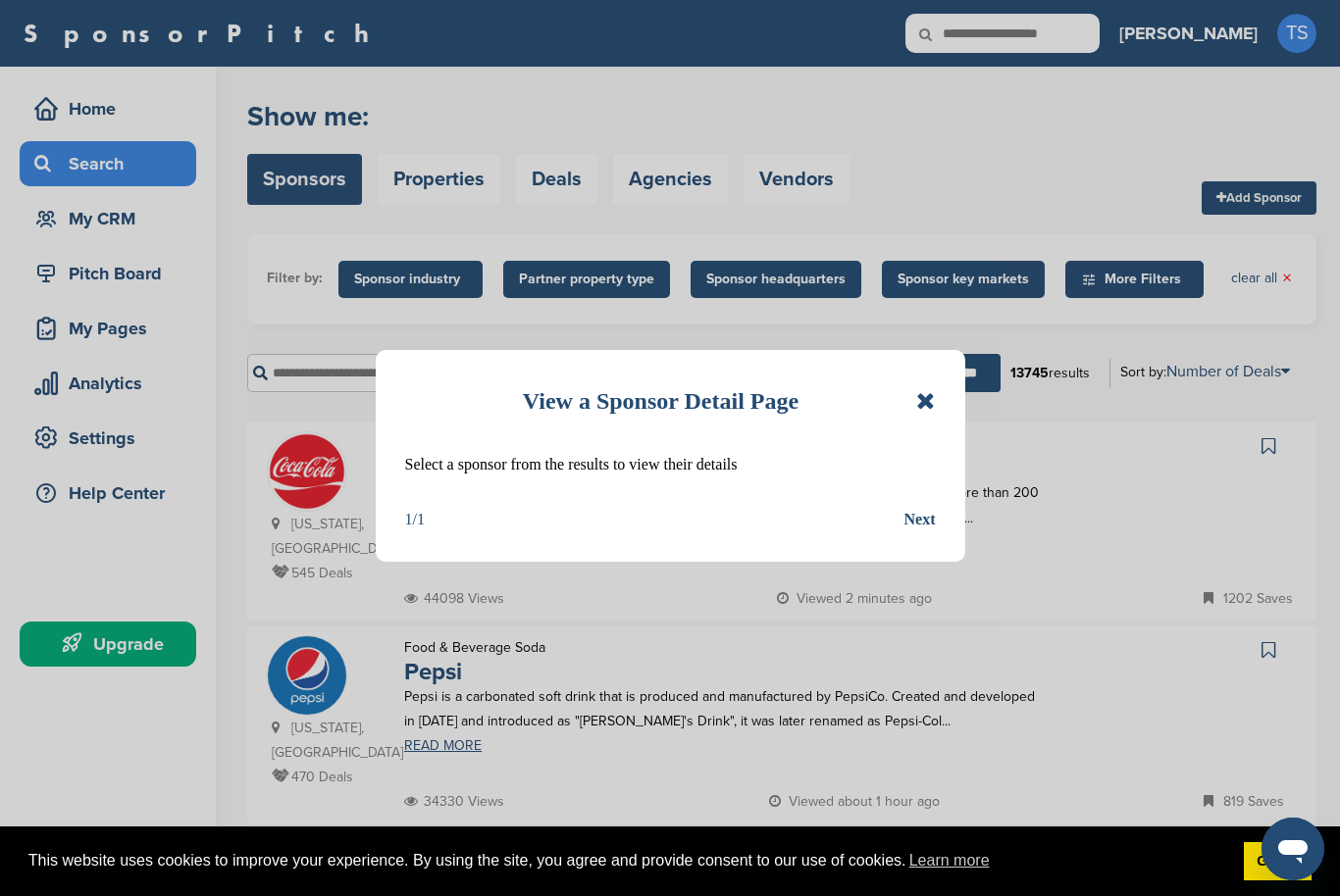
click at [933, 392] on icon at bounding box center [925, 401] width 19 height 24
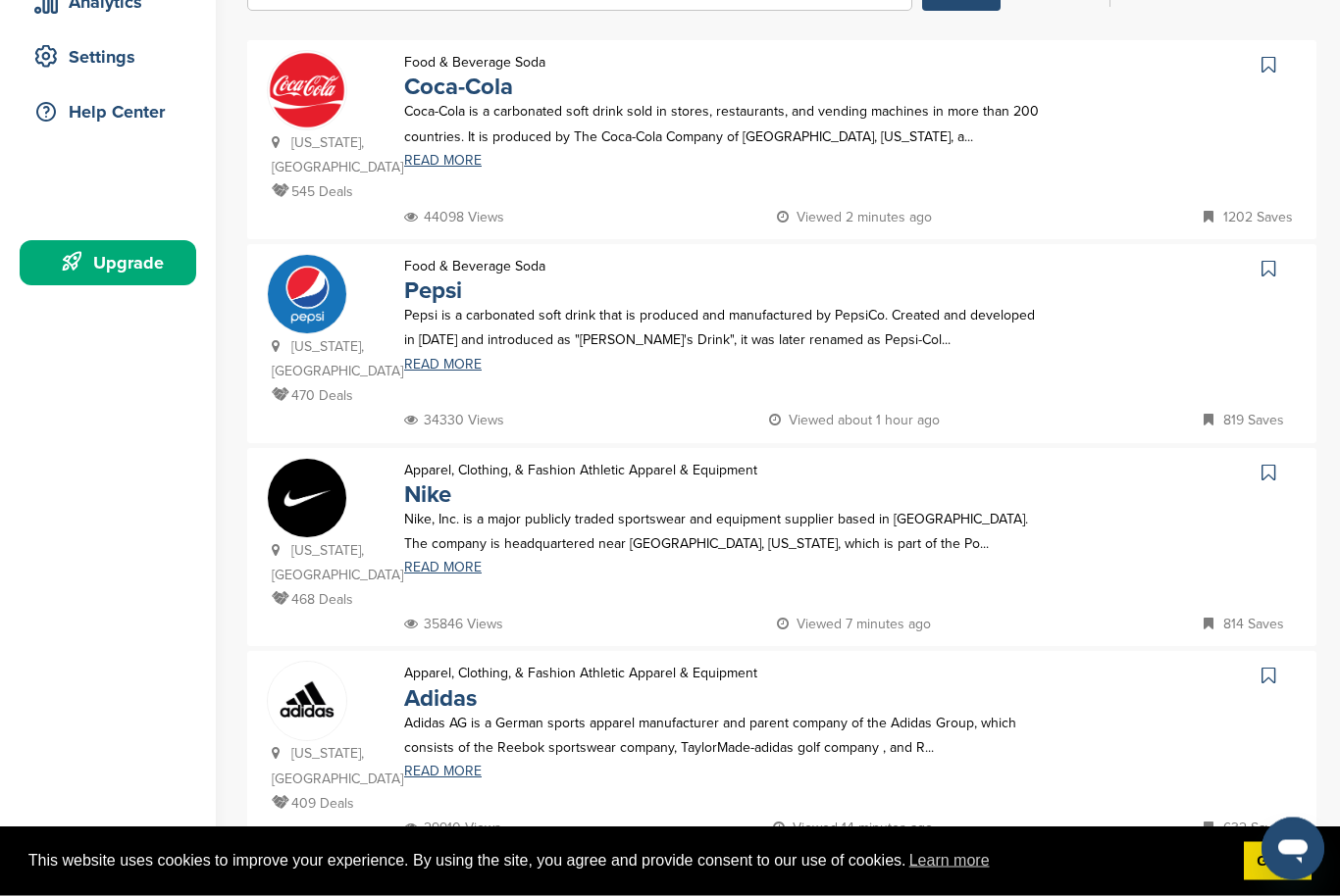
scroll to position [390, 0]
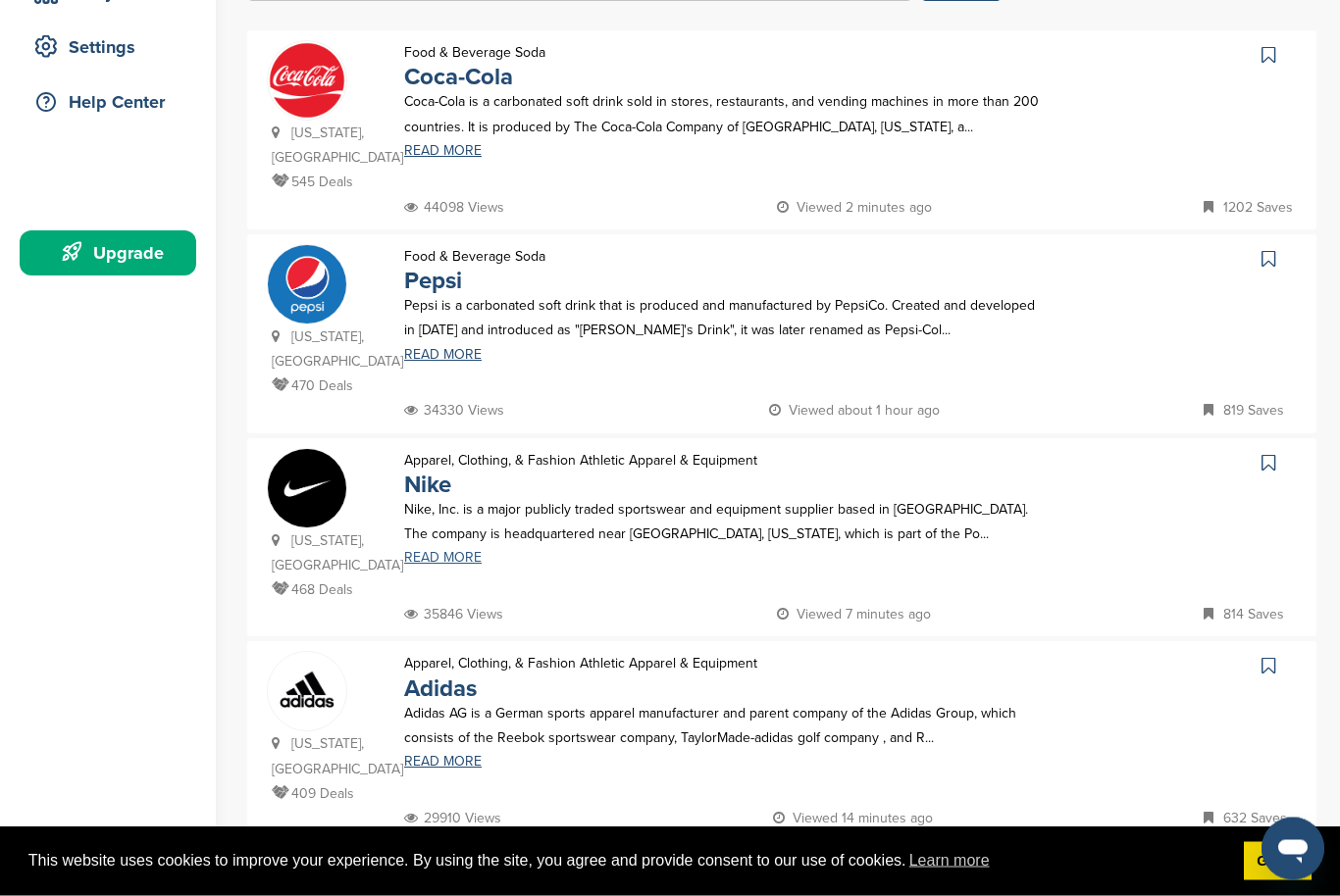
click at [461, 553] on link "READ MORE" at bounding box center [727, 560] width 645 height 14
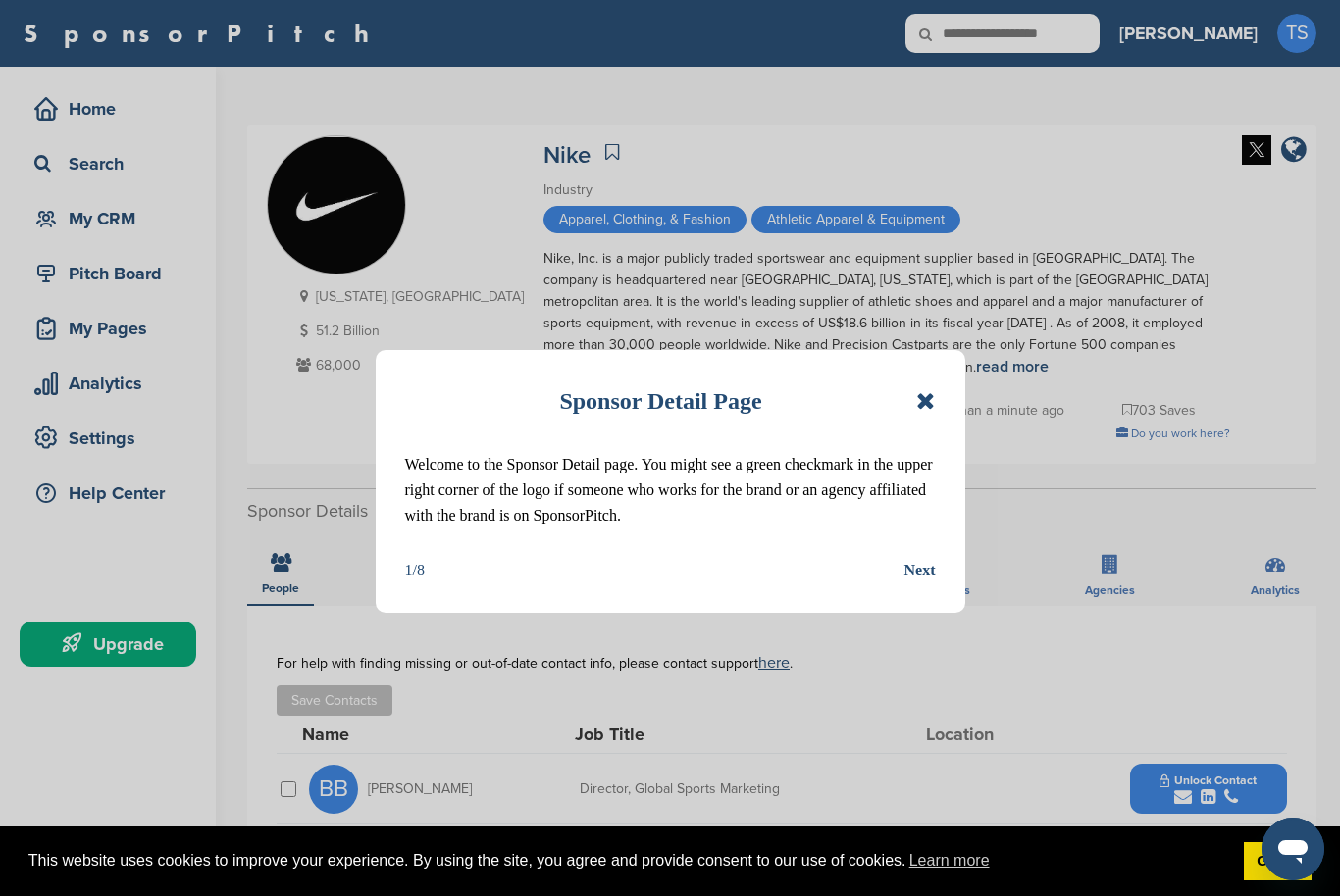
click at [925, 399] on icon at bounding box center [925, 401] width 19 height 24
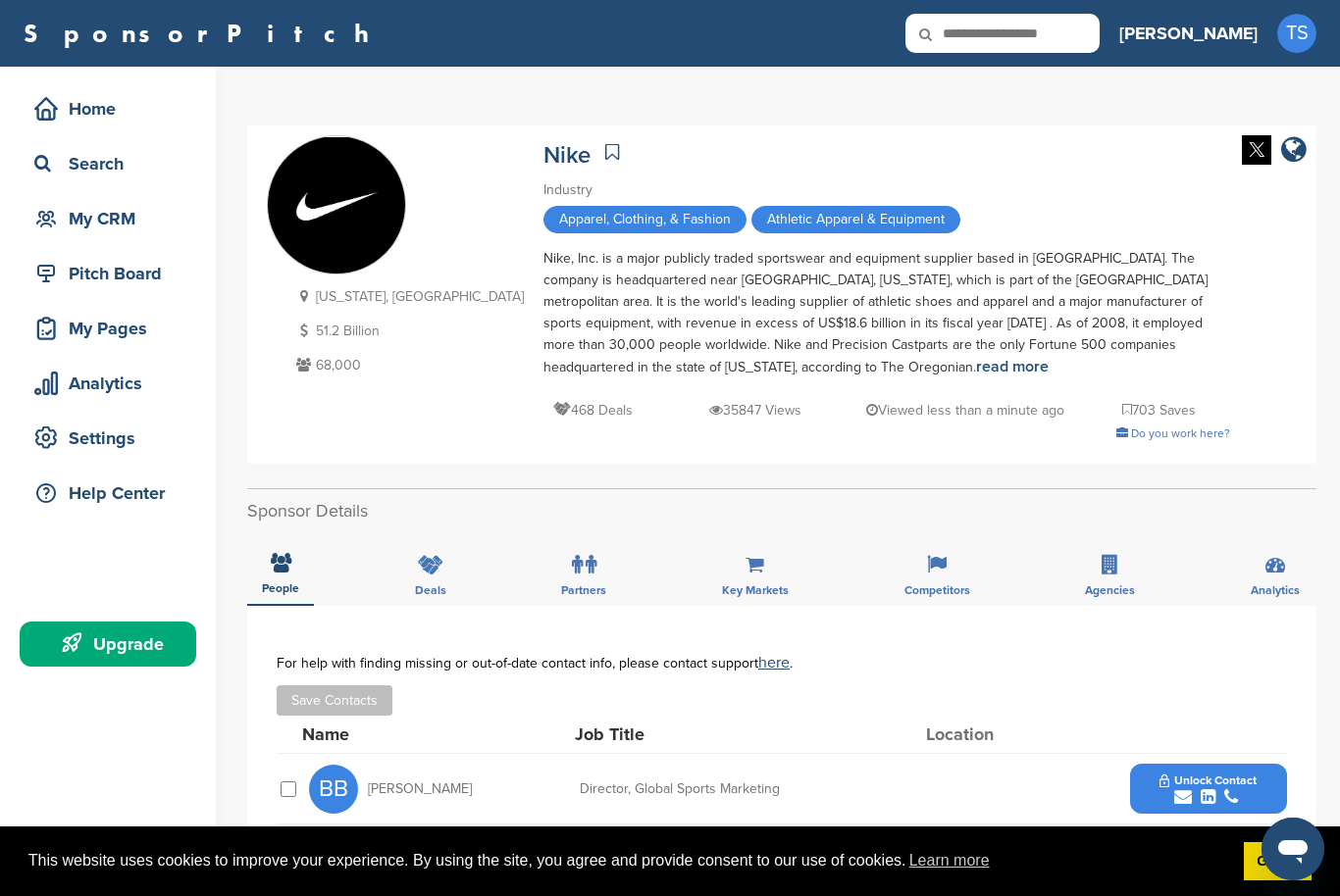
click at [0, 0] on html "This website uses cookies to improve your experience. By using the site, you ag…" at bounding box center [670, 448] width 1340 height 896
click at [1, 126] on div "Home Search My CRM Pitch Board My Pages Analytics Settings Help Center Upgrade" at bounding box center [107, 381] width 215 height 630
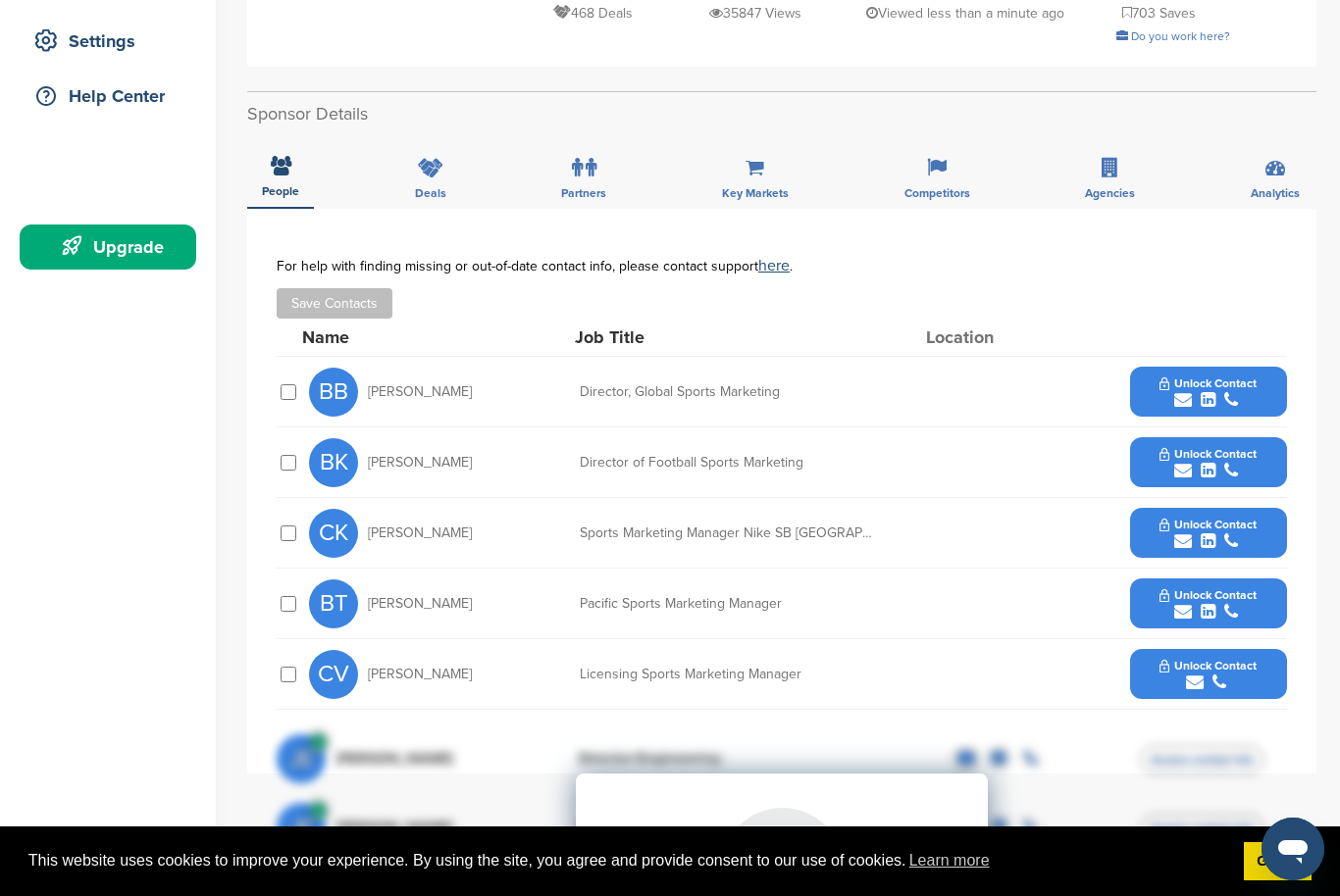
scroll to position [387, 0]
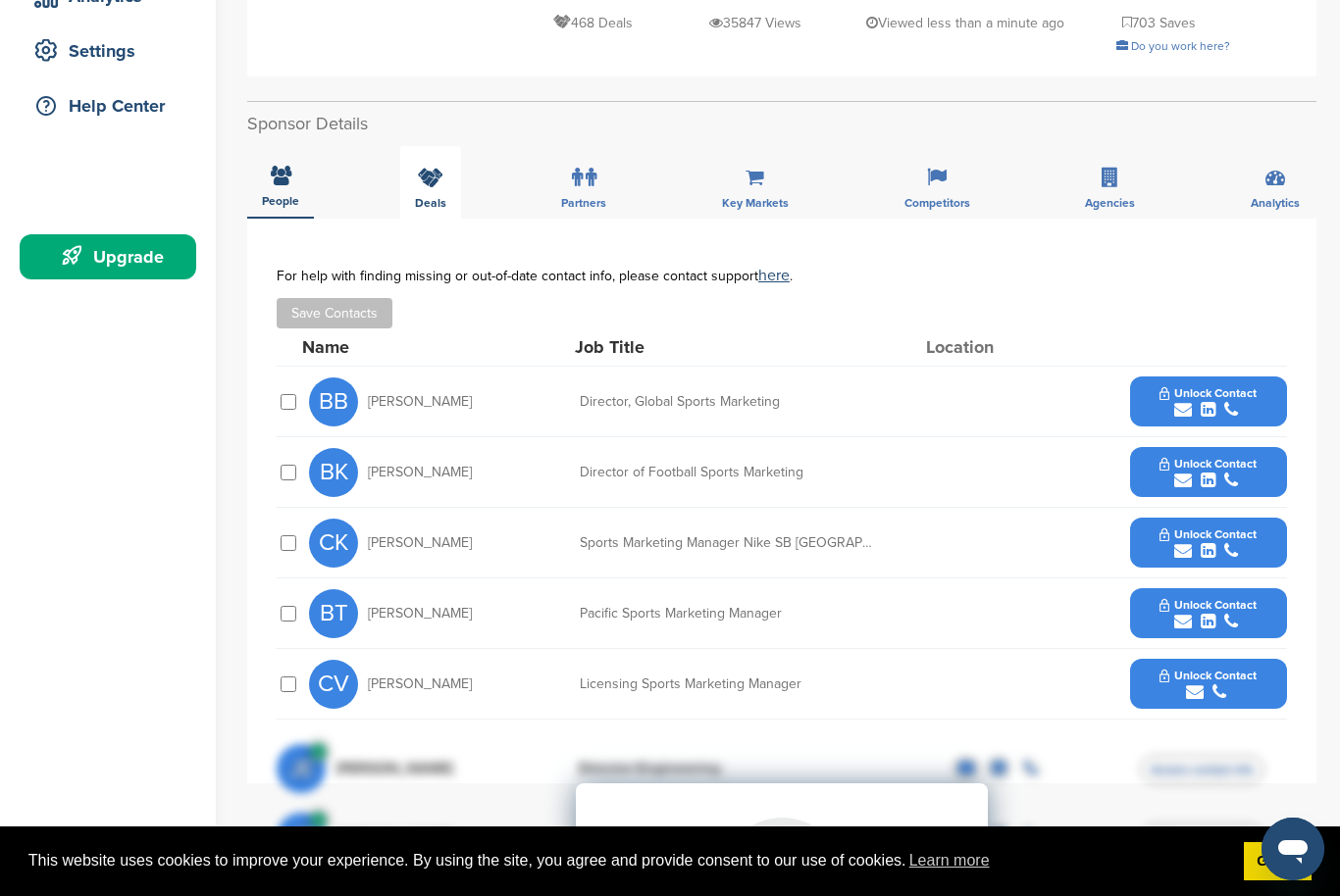
click at [431, 188] on icon at bounding box center [431, 178] width 26 height 20
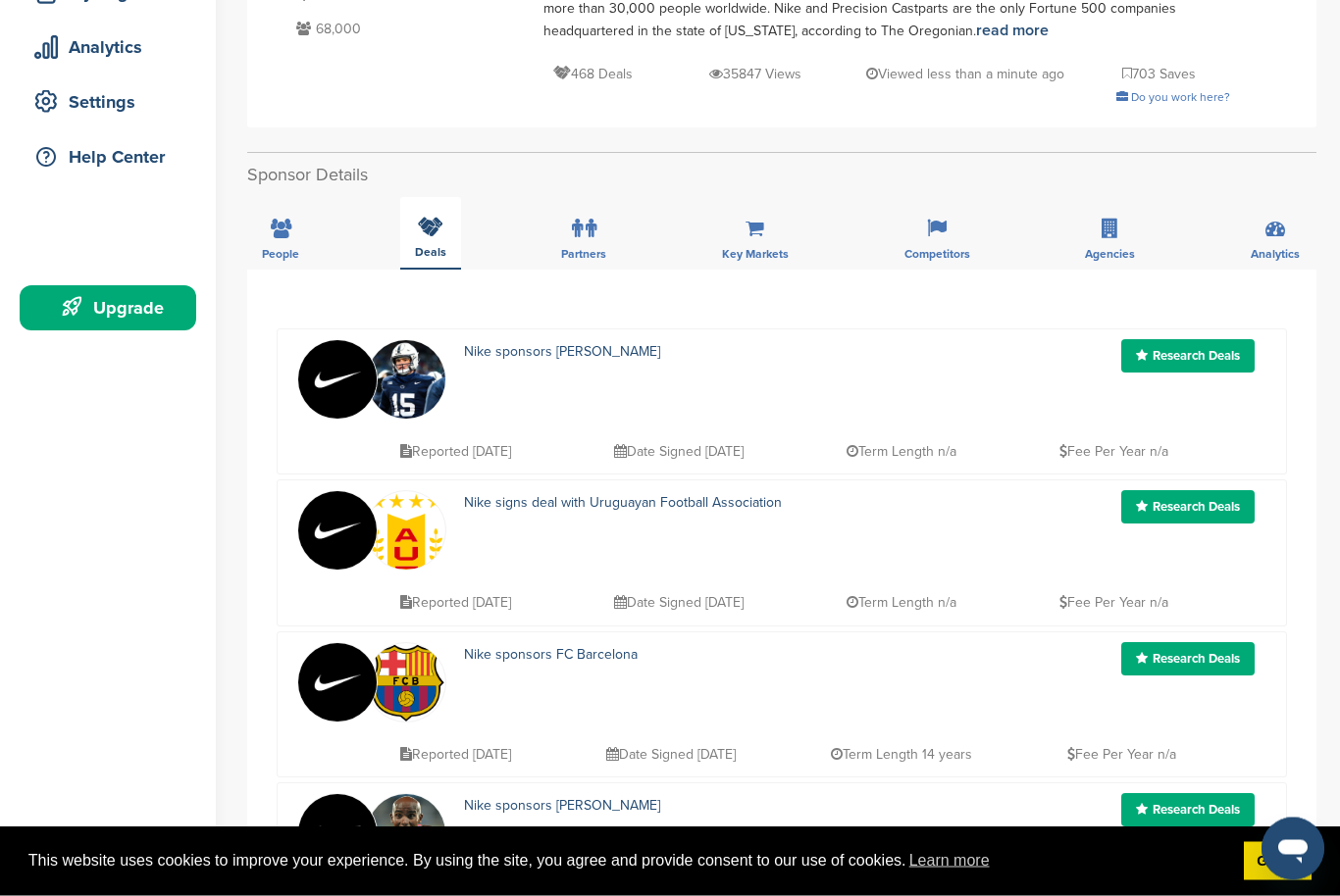
scroll to position [336, 0]
click at [574, 237] on icon at bounding box center [577, 228] width 11 height 20
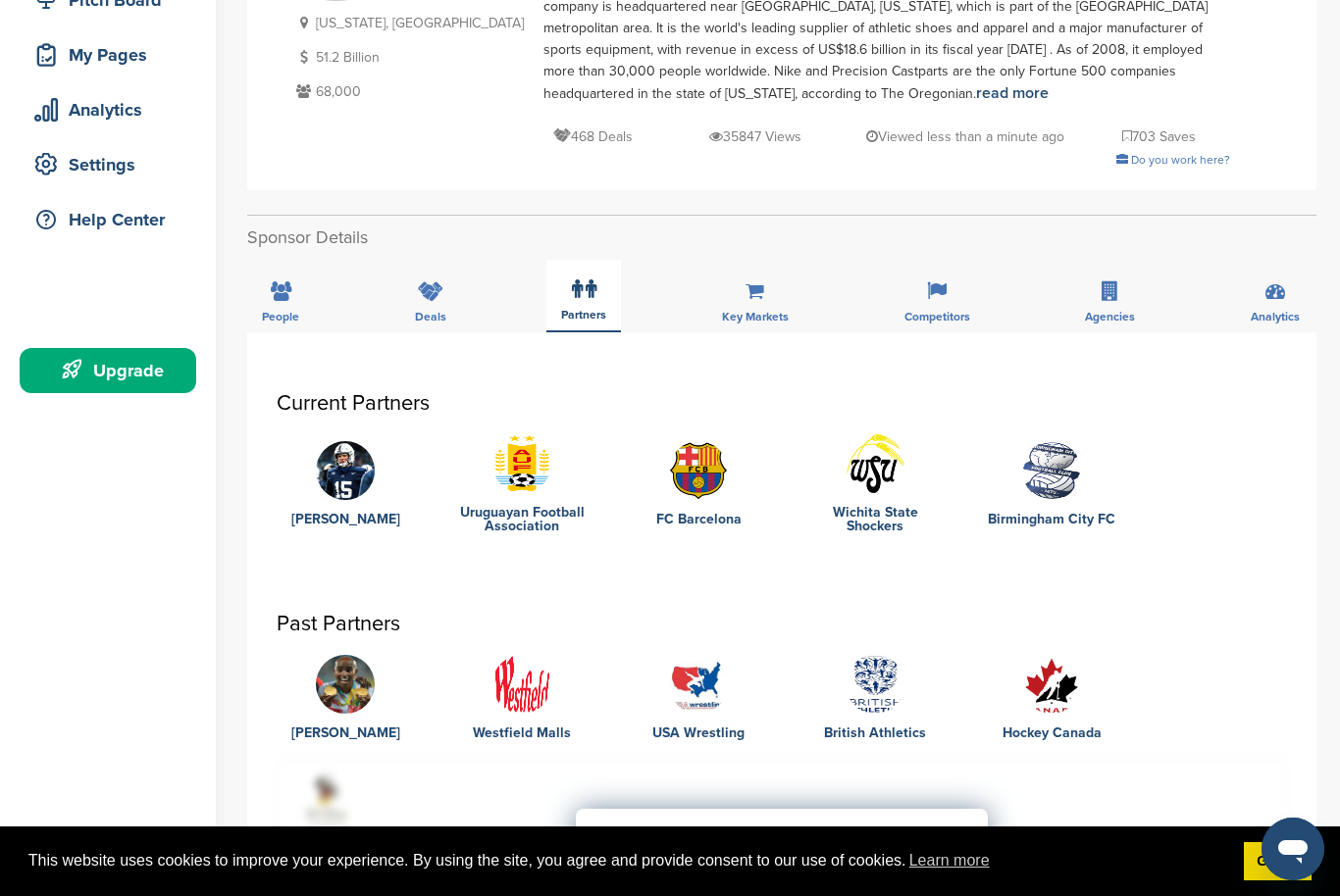
scroll to position [273, 0]
click at [735, 312] on span "Key Markets" at bounding box center [755, 318] width 67 height 12
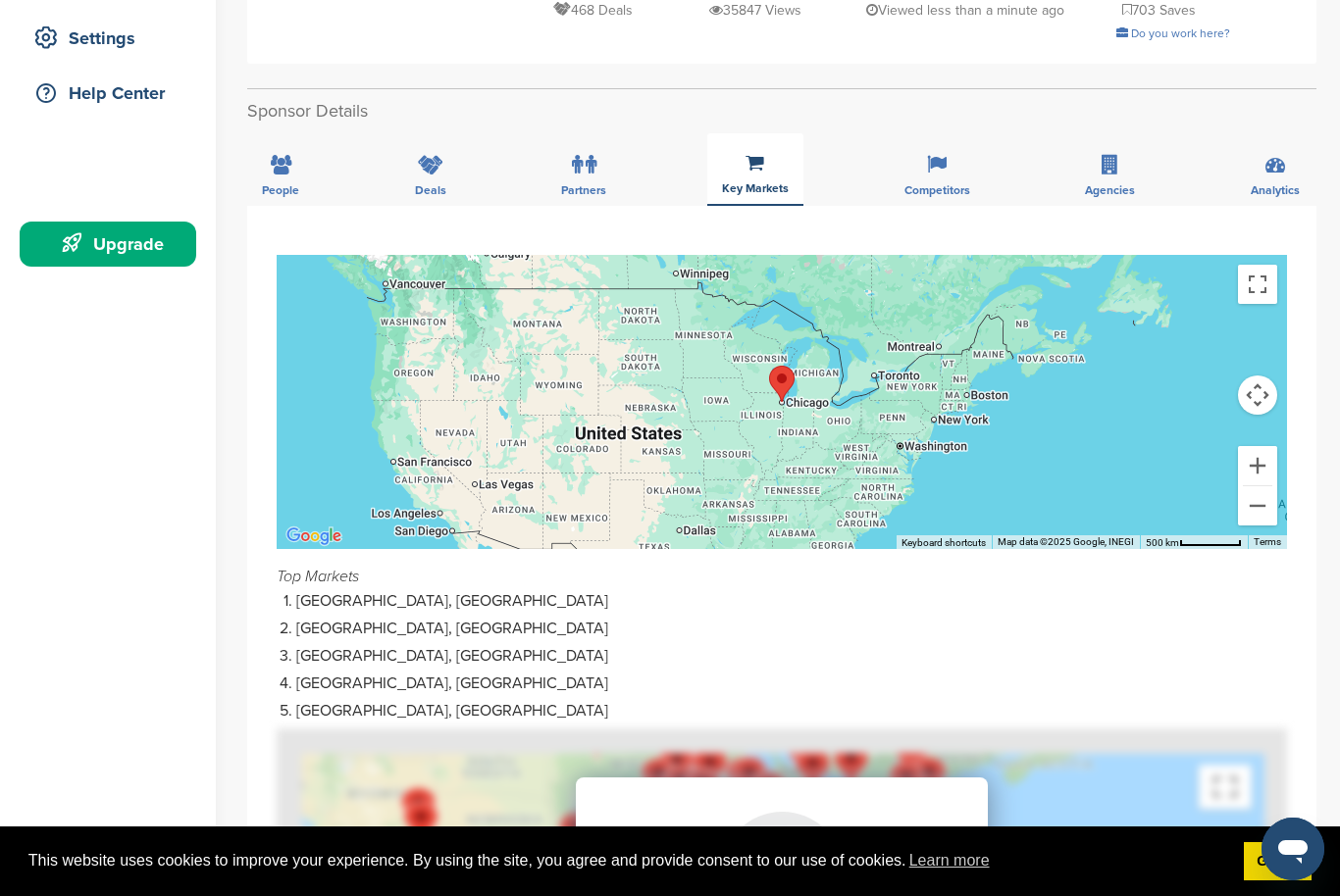
scroll to position [373, 0]
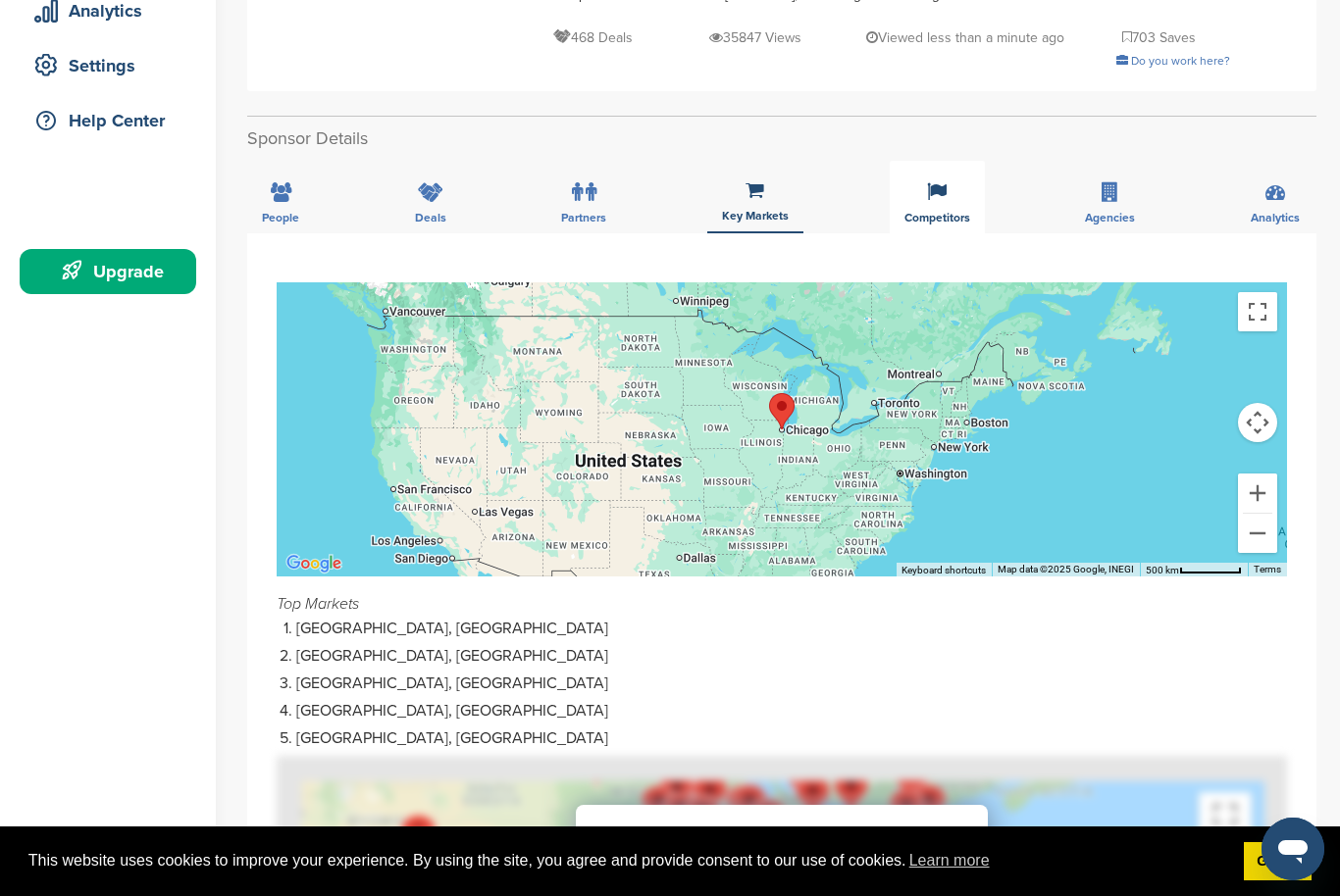
click at [942, 207] on div "Competitors" at bounding box center [938, 196] width 95 height 72
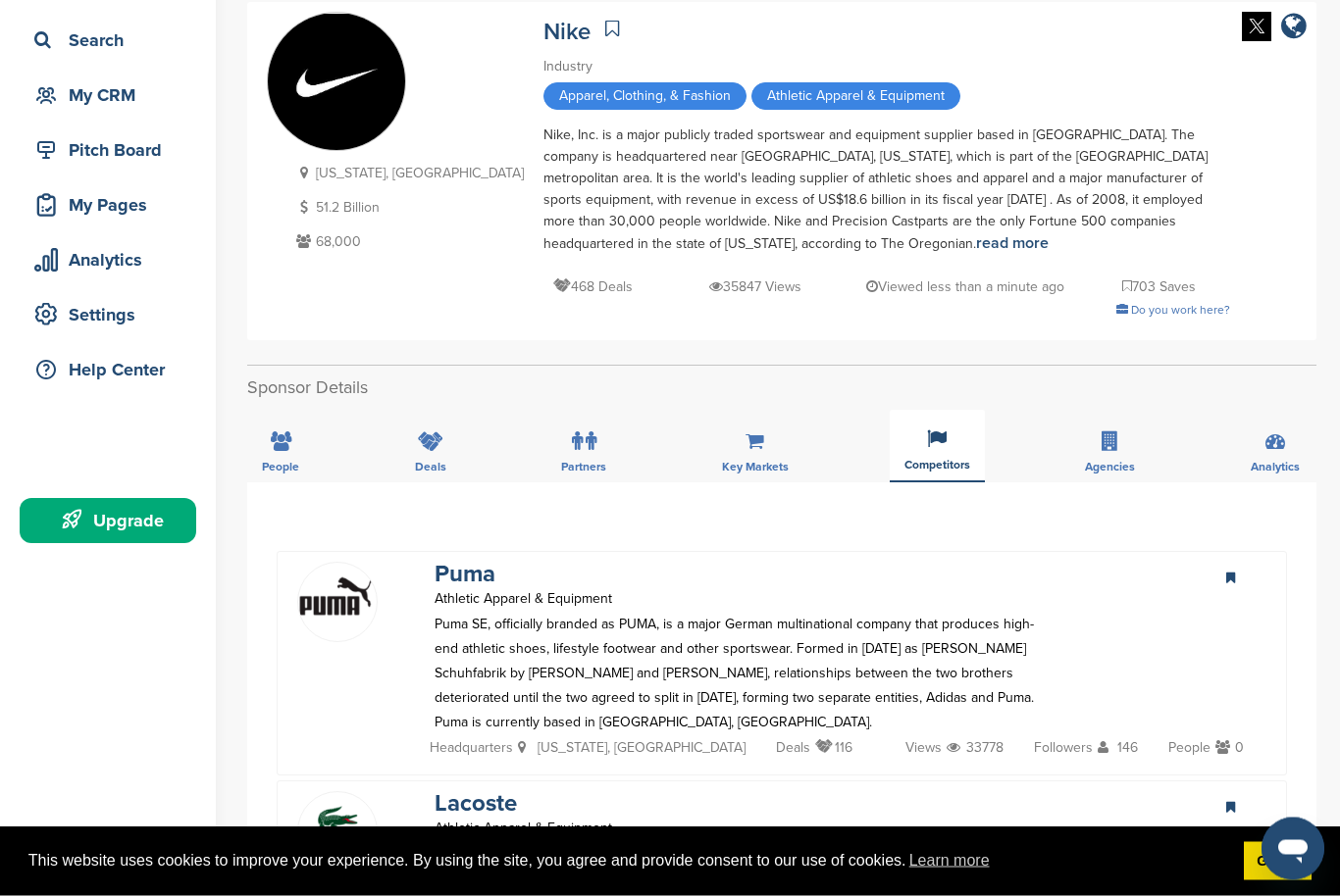
scroll to position [124, 0]
click at [1116, 441] on icon at bounding box center [1110, 442] width 17 height 20
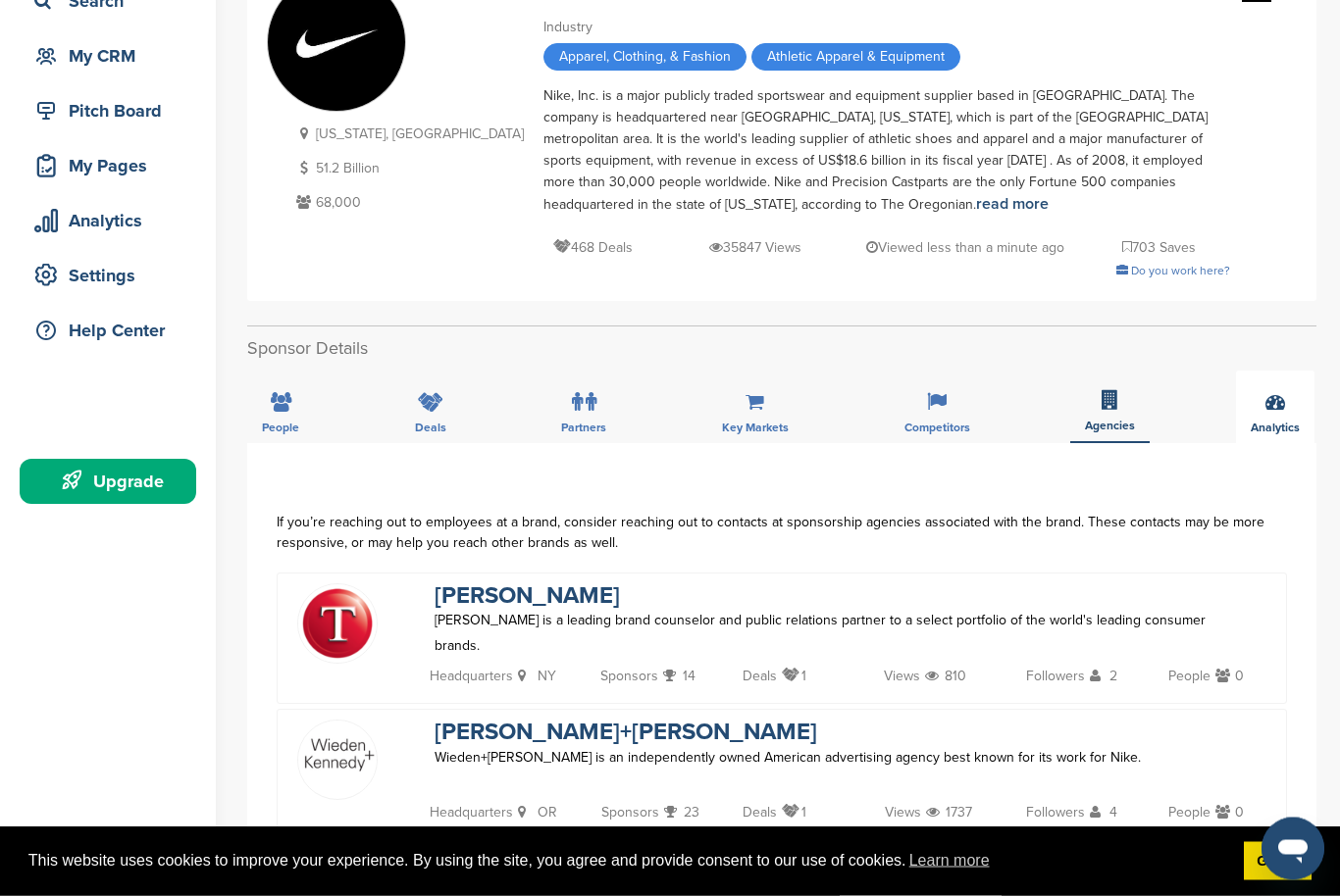
scroll to position [163, 0]
click at [1283, 412] on icon at bounding box center [1275, 402] width 20 height 20
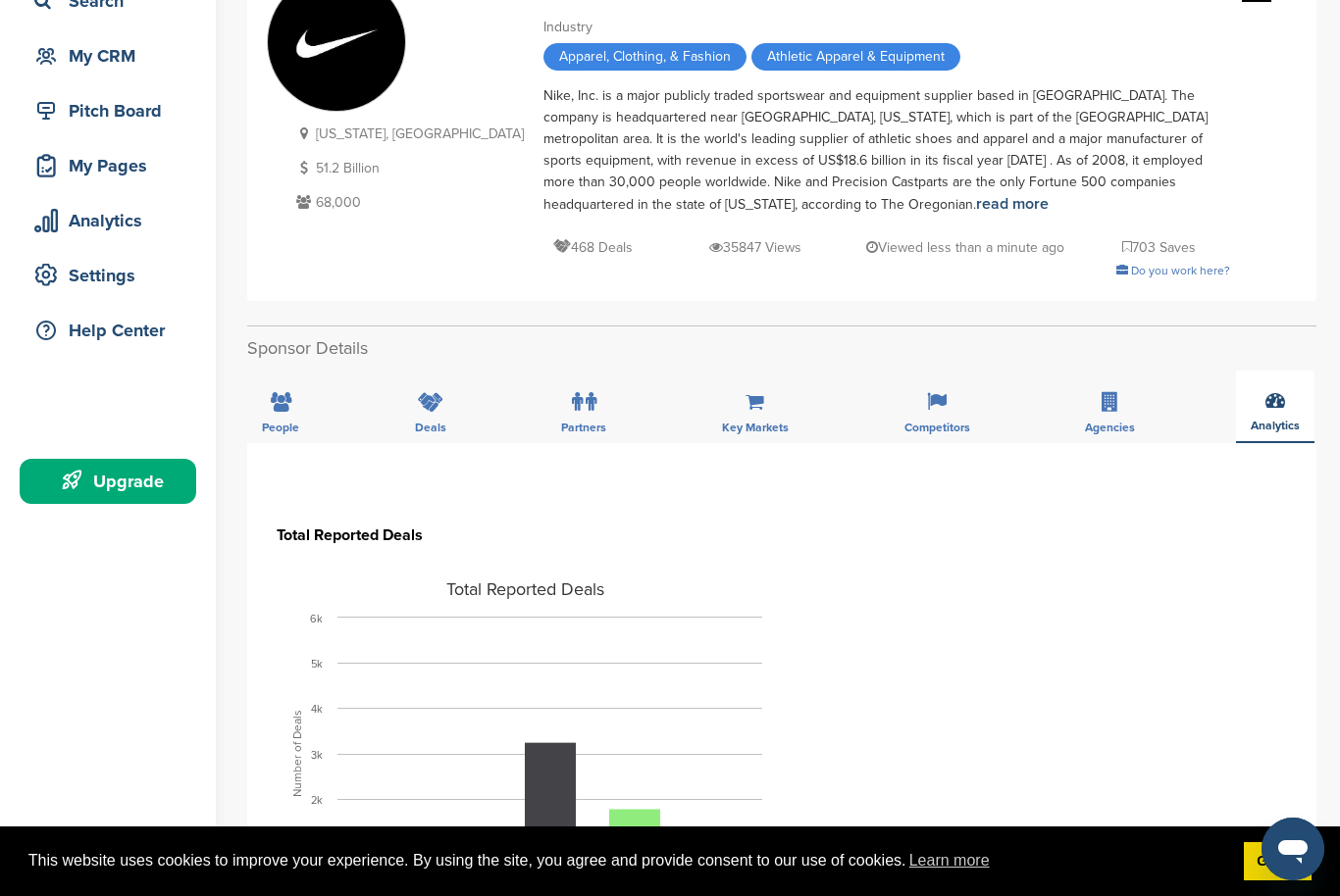
click at [1276, 400] on icon at bounding box center [1275, 400] width 20 height 20
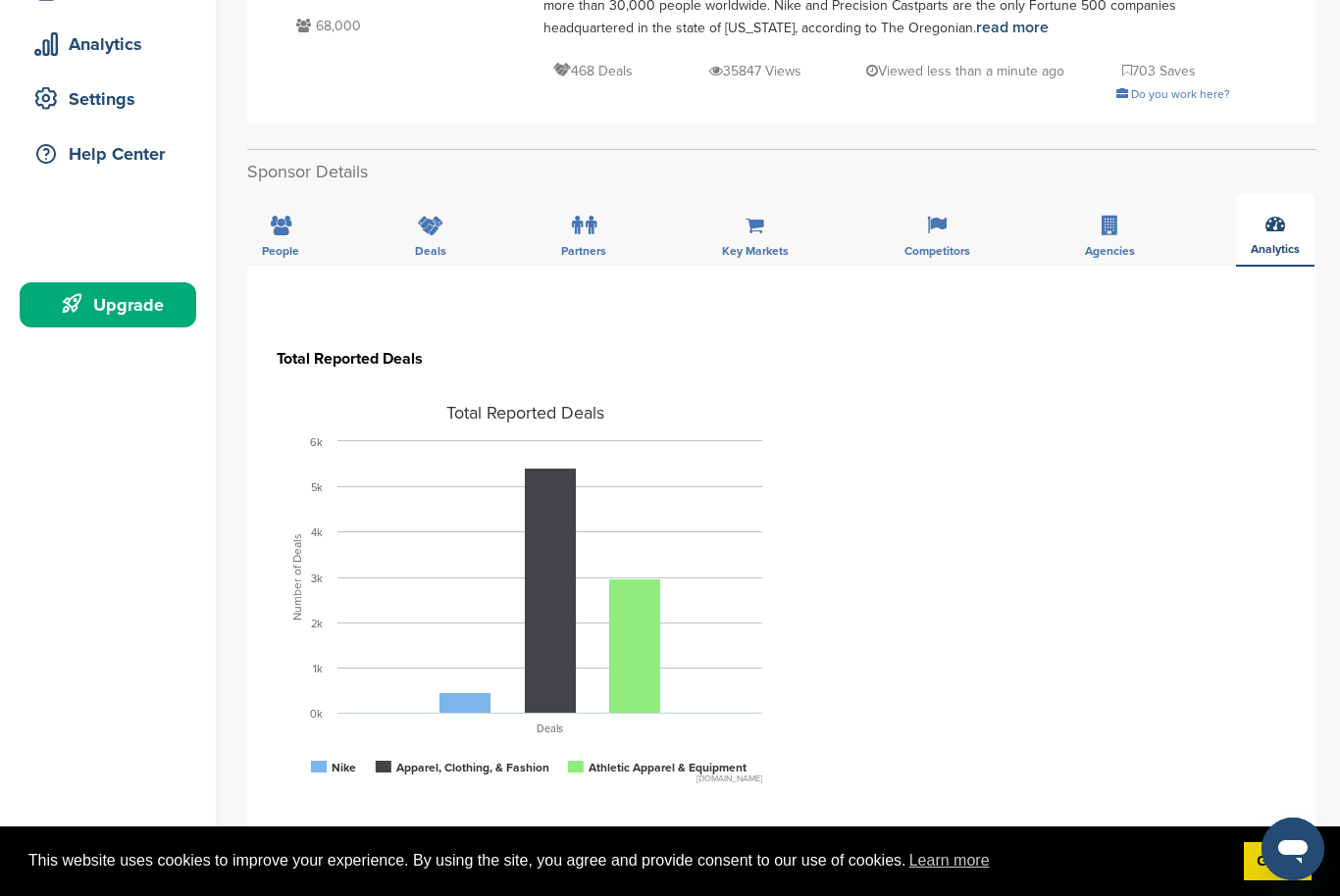
scroll to position [0, 0]
